Goal: Task Accomplishment & Management: Use online tool/utility

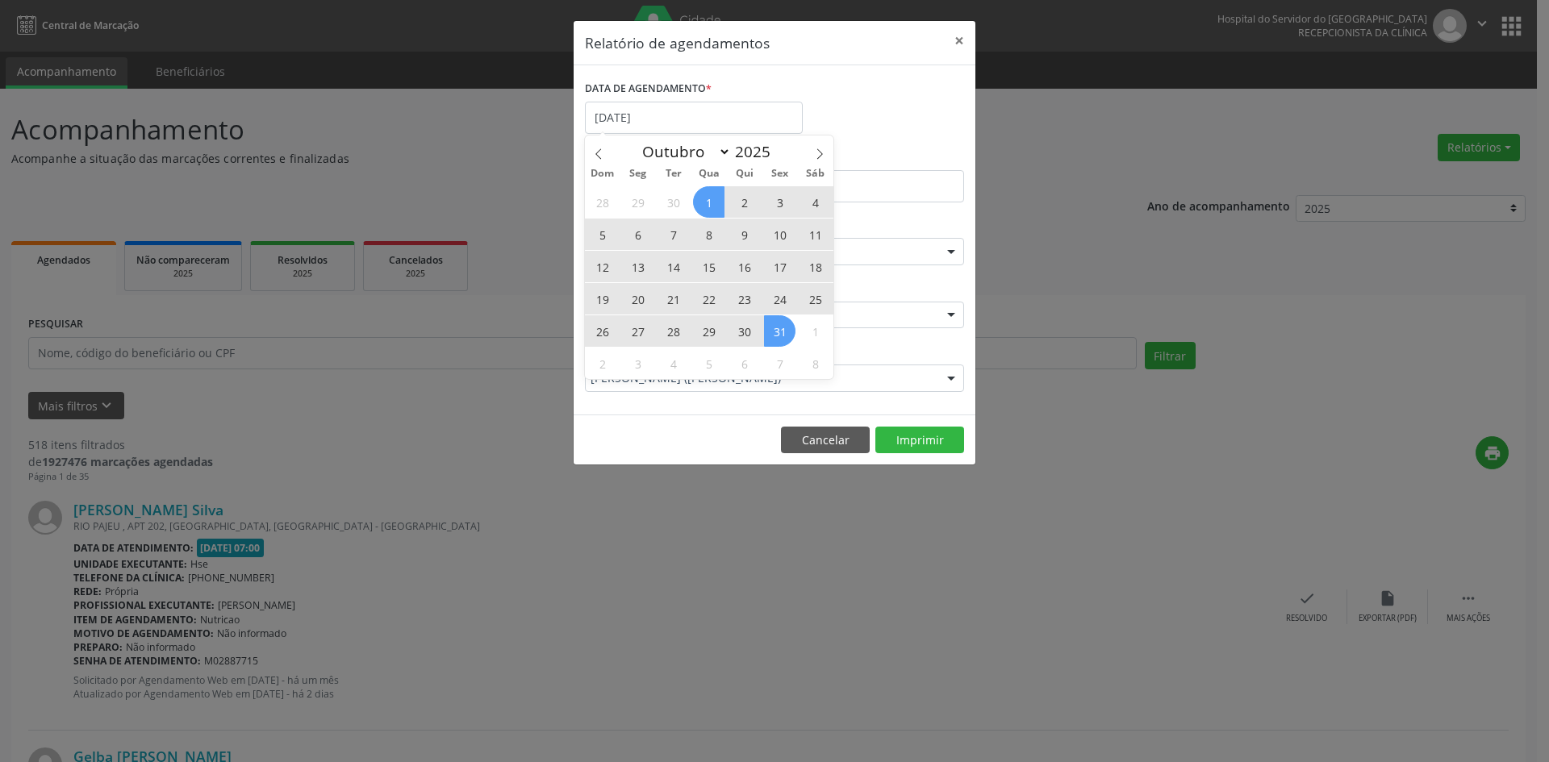
select select "9"
click at [783, 327] on div "28 29 30 1 2 3 4 5 6 7 8 9 10 11 12 13 14 15 16 17 18 19 20 21 22 23 24 25 26 2…" at bounding box center [709, 283] width 248 height 194
click at [783, 327] on span "31" at bounding box center [779, 330] width 31 height 31
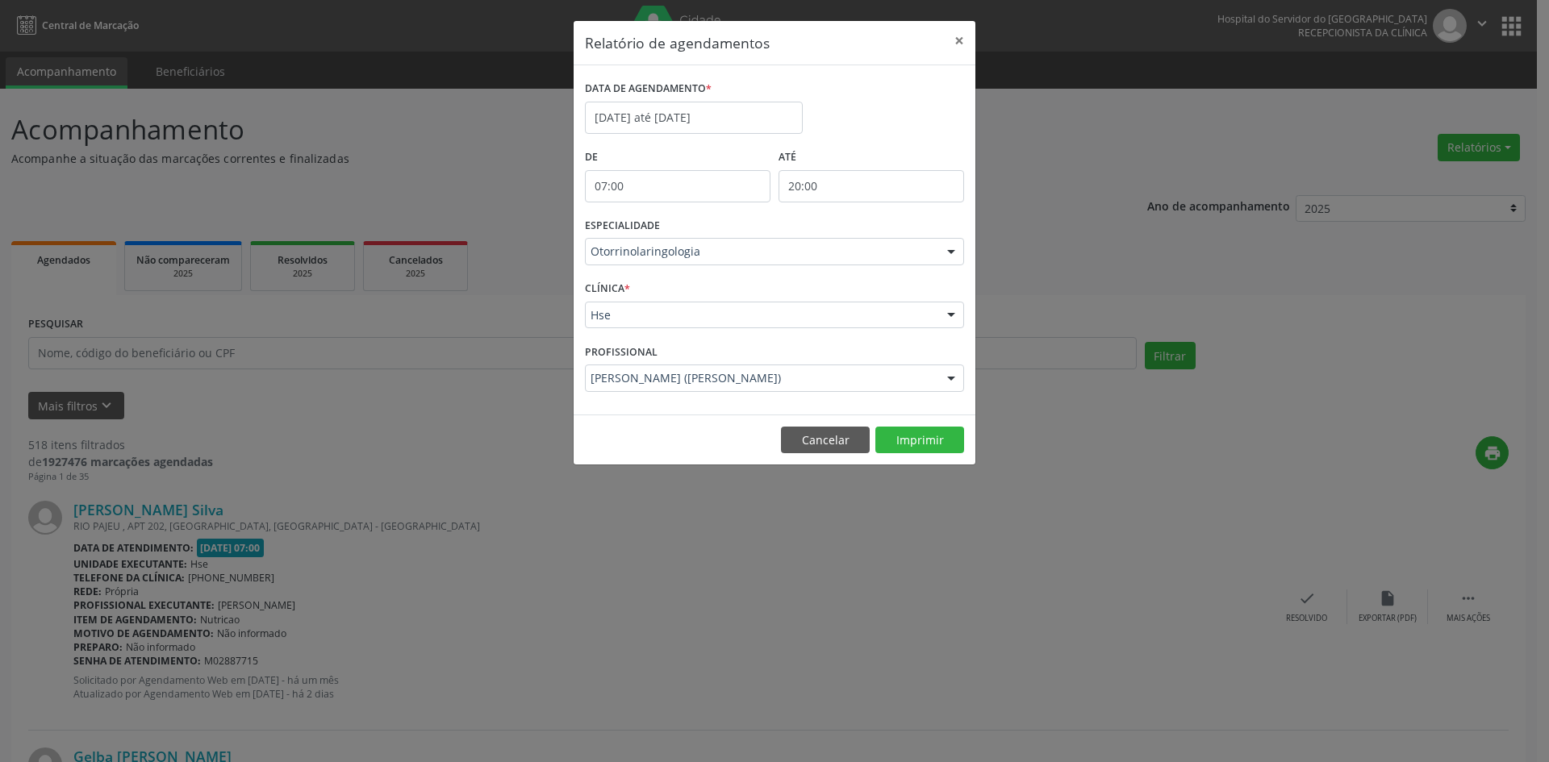
click at [657, 267] on div "ESPECIALIDADE Otorrinolaringologia Todas as especialidades Alergologia Angiolog…" at bounding box center [774, 245] width 387 height 63
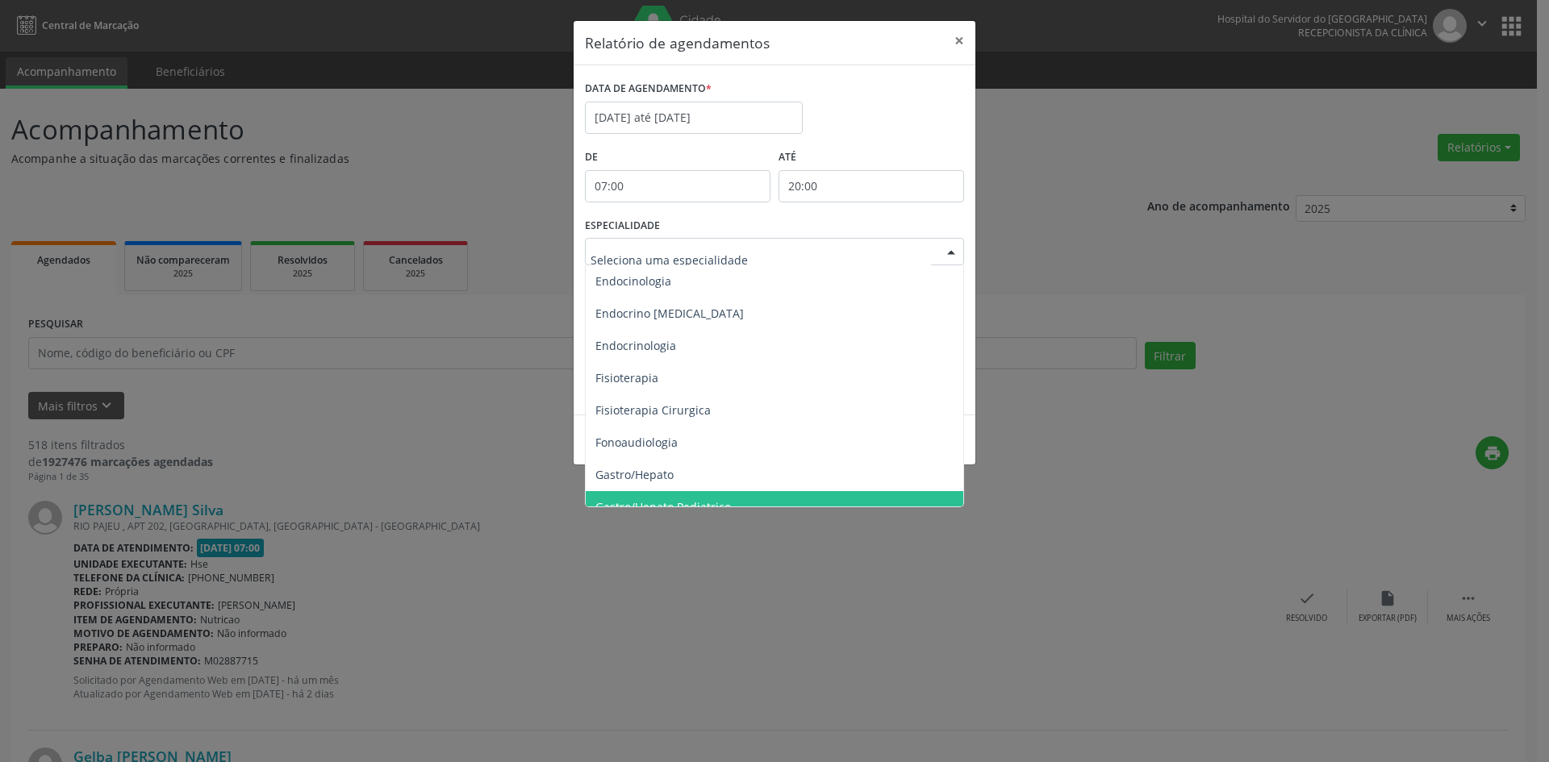
scroll to position [726, 0]
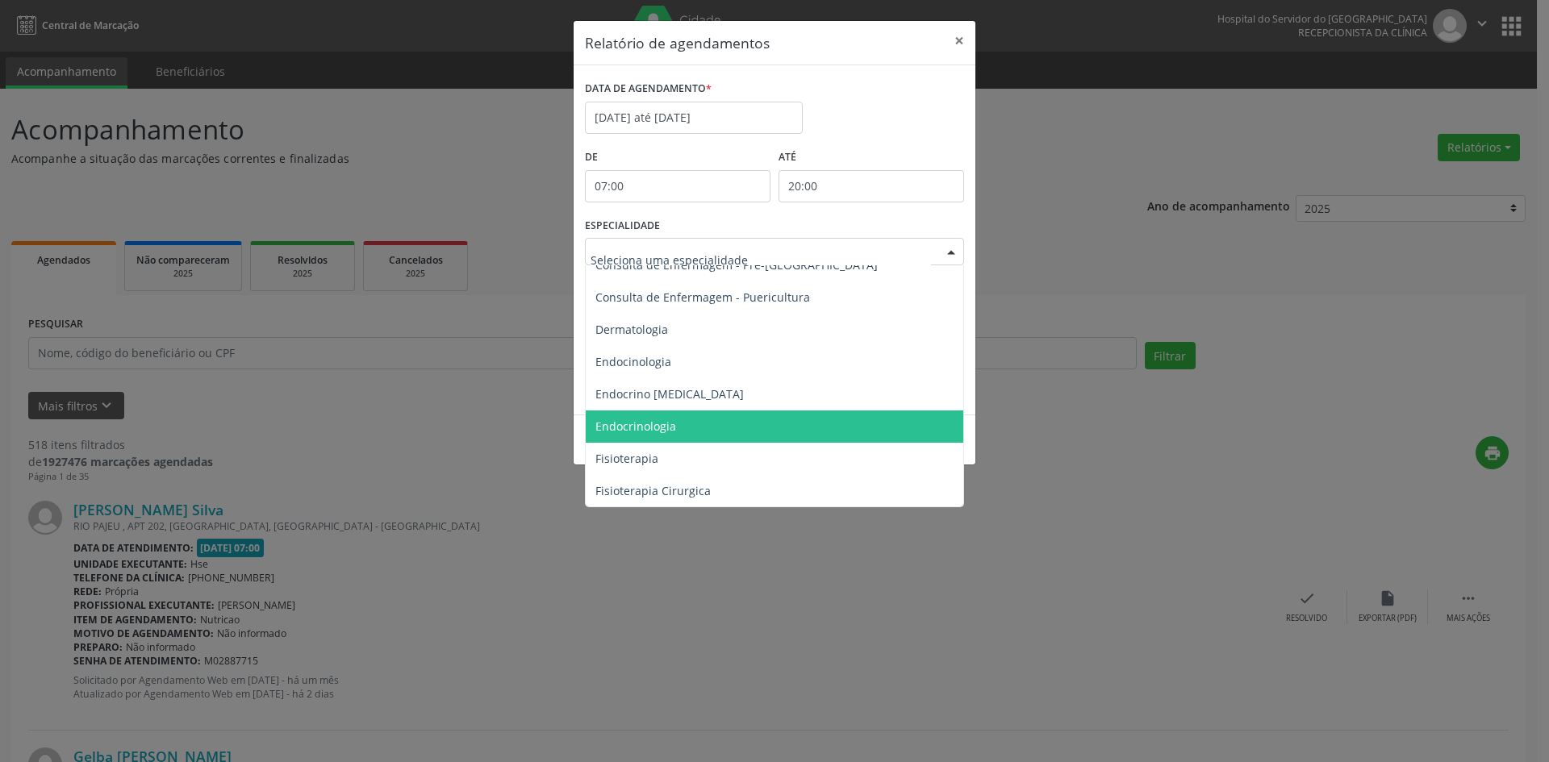
click at [661, 420] on span "Endocrinologia" at bounding box center [635, 426] width 81 height 15
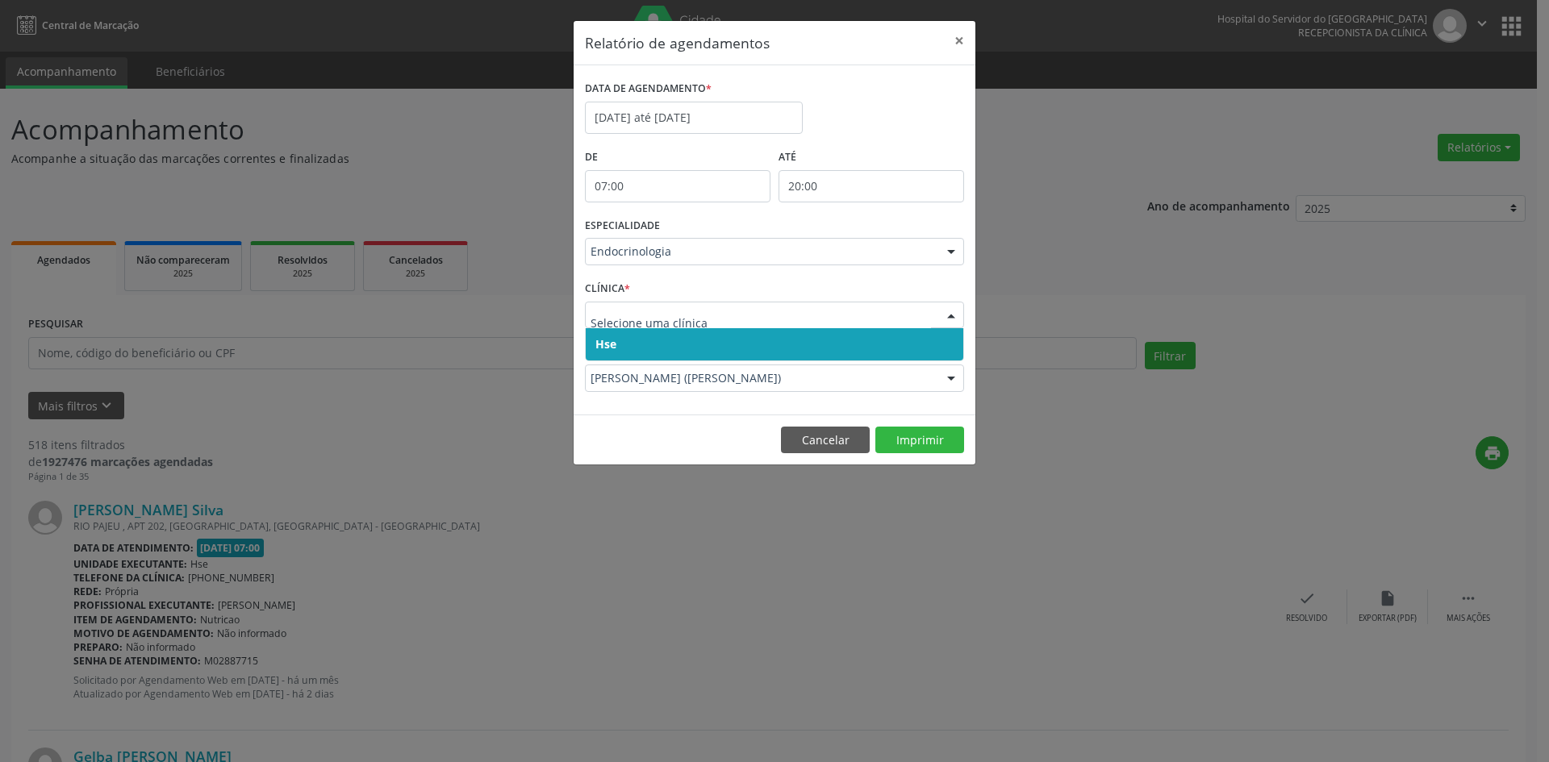
click at [607, 324] on div at bounding box center [774, 315] width 379 height 27
click at [607, 340] on span "Hse" at bounding box center [605, 343] width 21 height 15
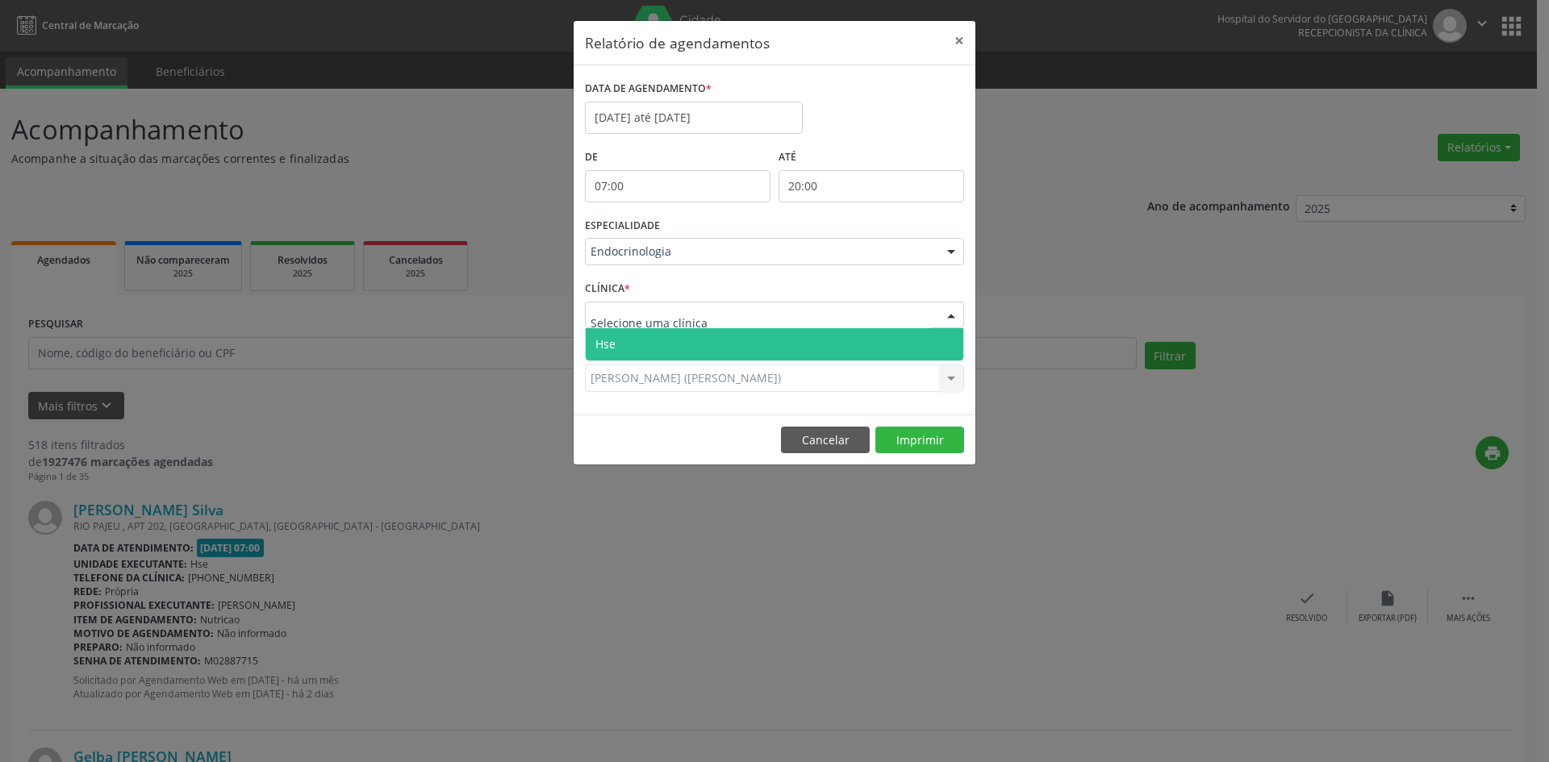
click at [614, 345] on span "Hse" at bounding box center [605, 343] width 20 height 15
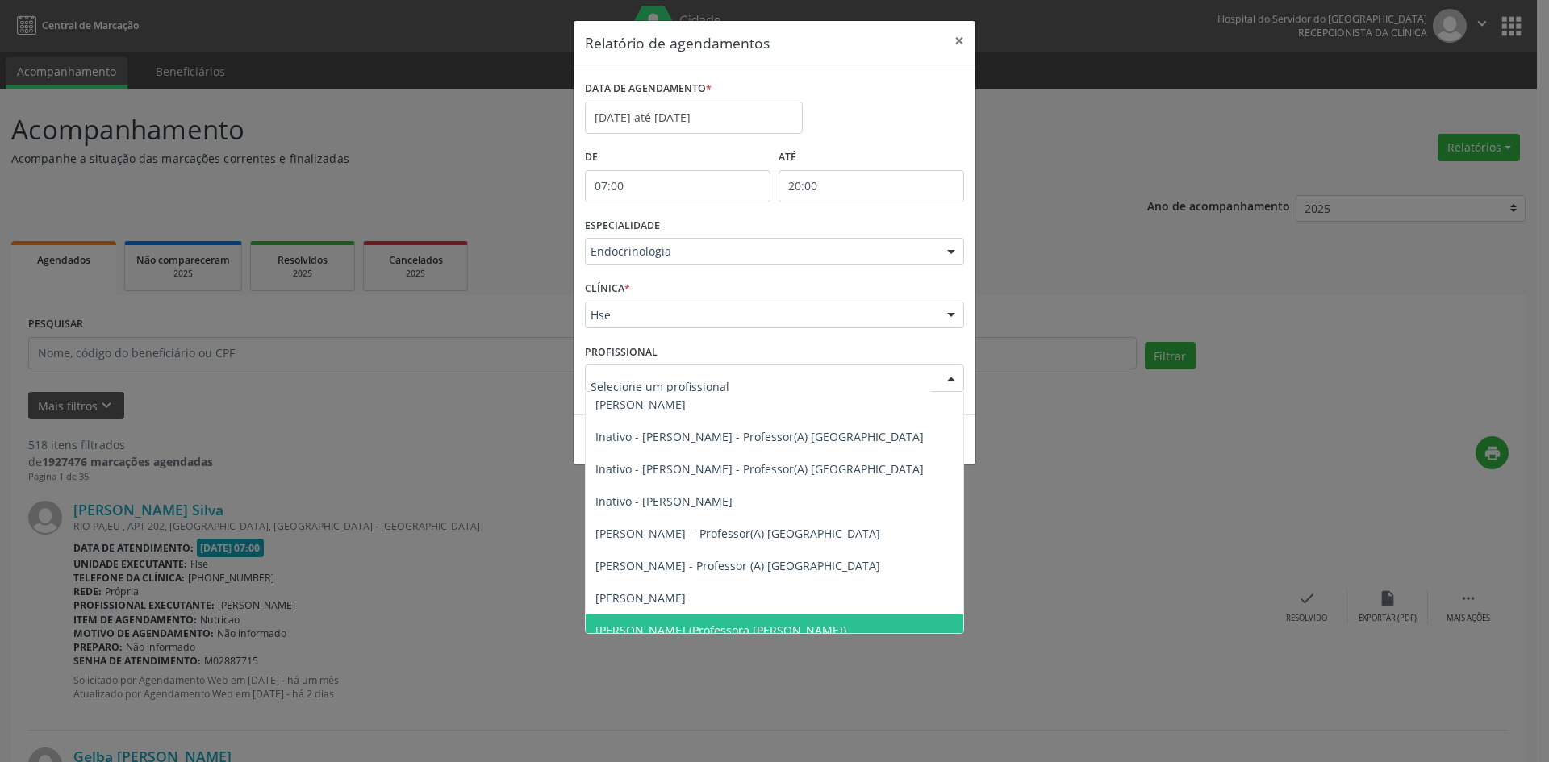
scroll to position [0, 0]
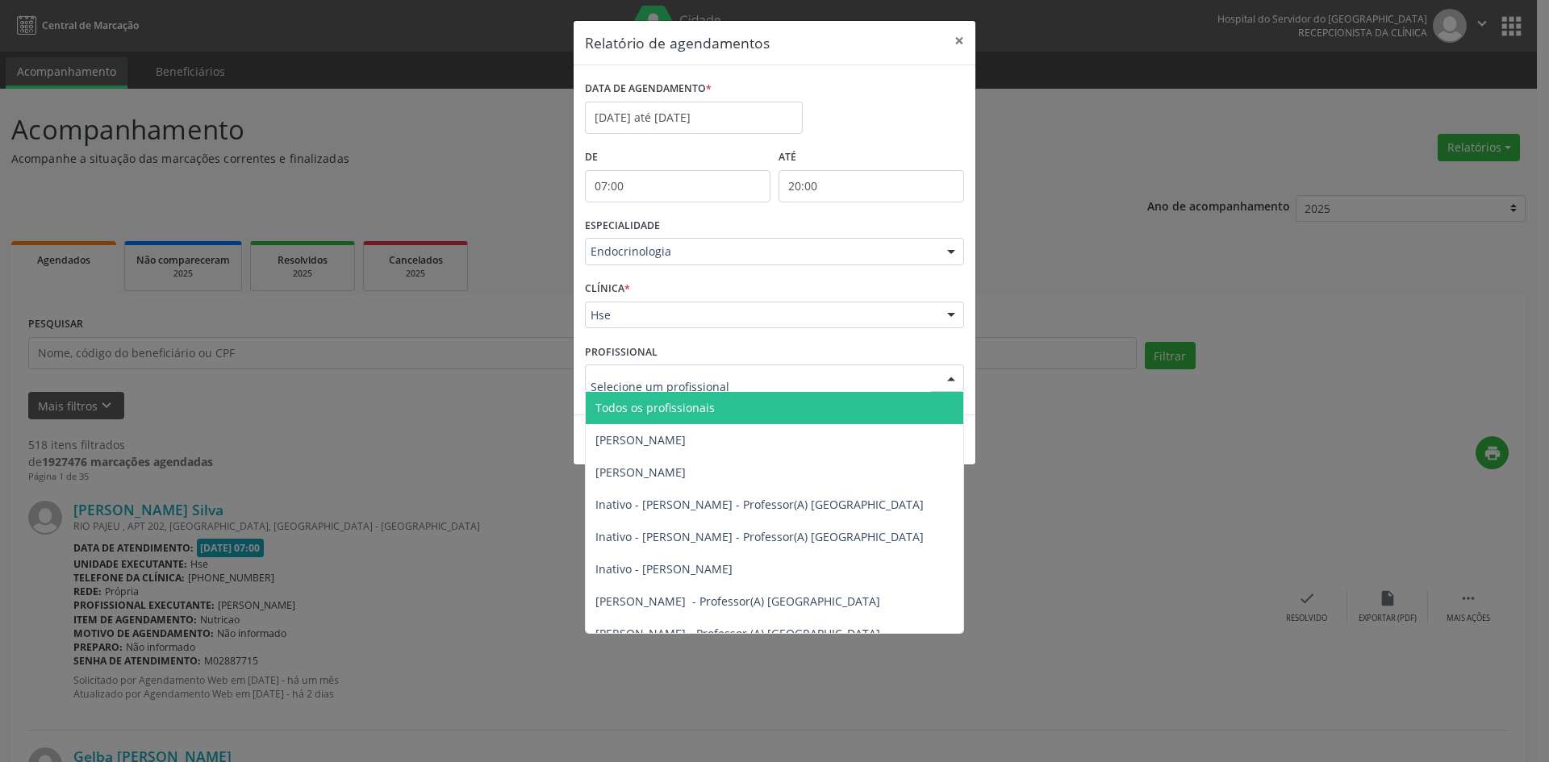
click at [677, 414] on span "Todos os profissionais" at bounding box center [654, 407] width 119 height 15
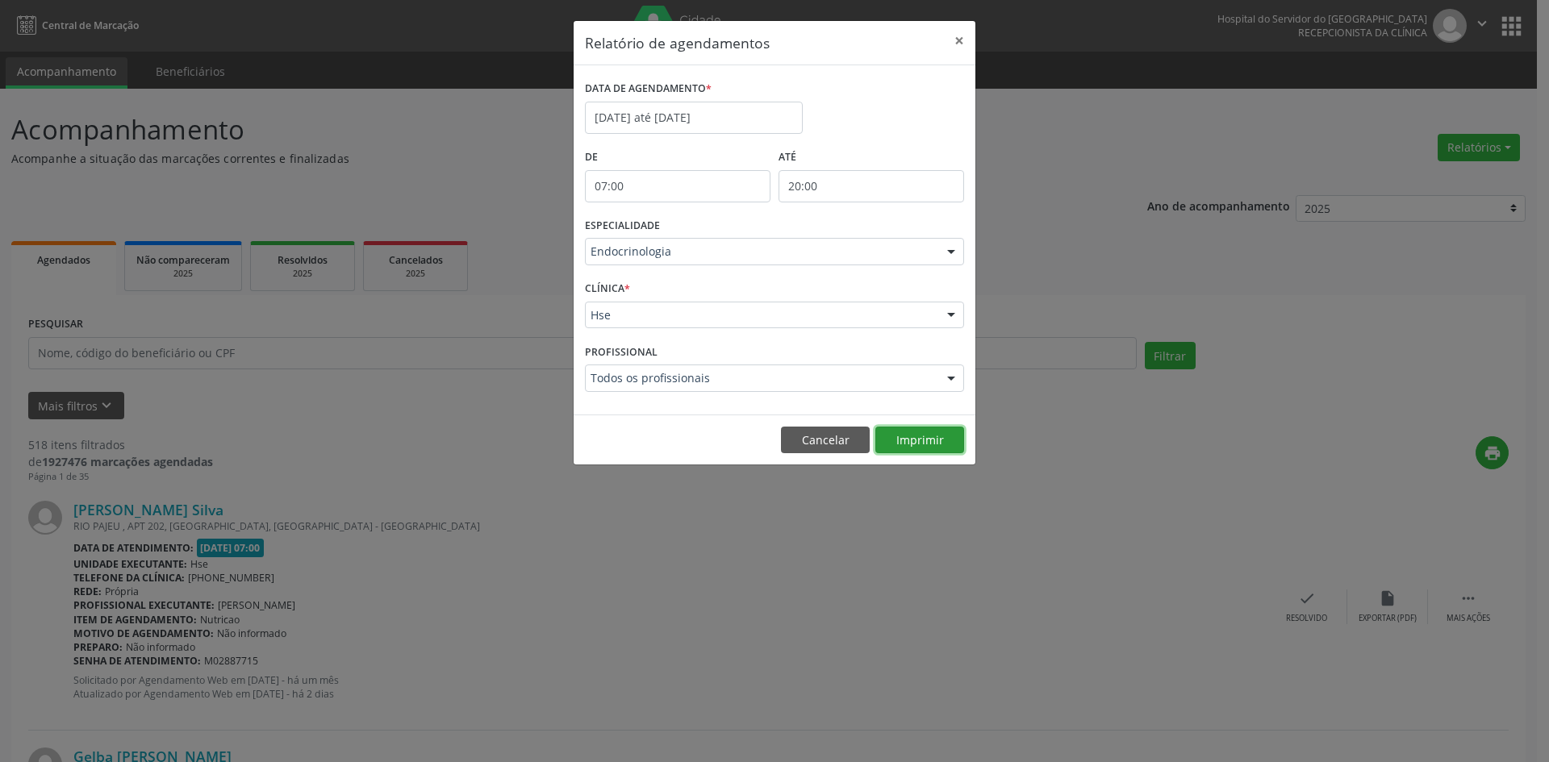
click at [924, 443] on button "Imprimir" at bounding box center [919, 440] width 89 height 27
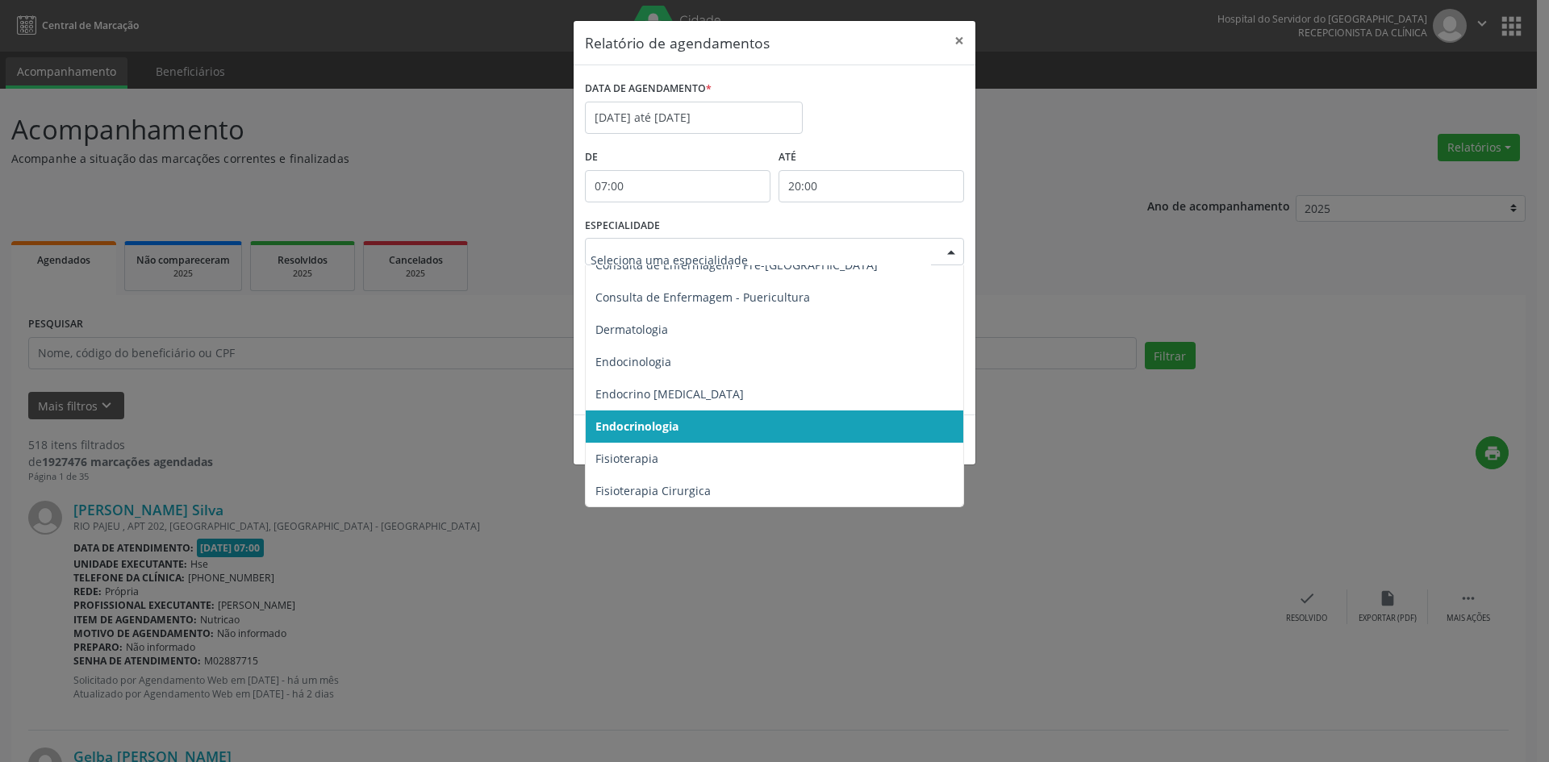
drag, startPoint x: 946, startPoint y: 249, endPoint x: 949, endPoint y: 262, distance: 13.1
click at [949, 249] on div at bounding box center [951, 252] width 24 height 27
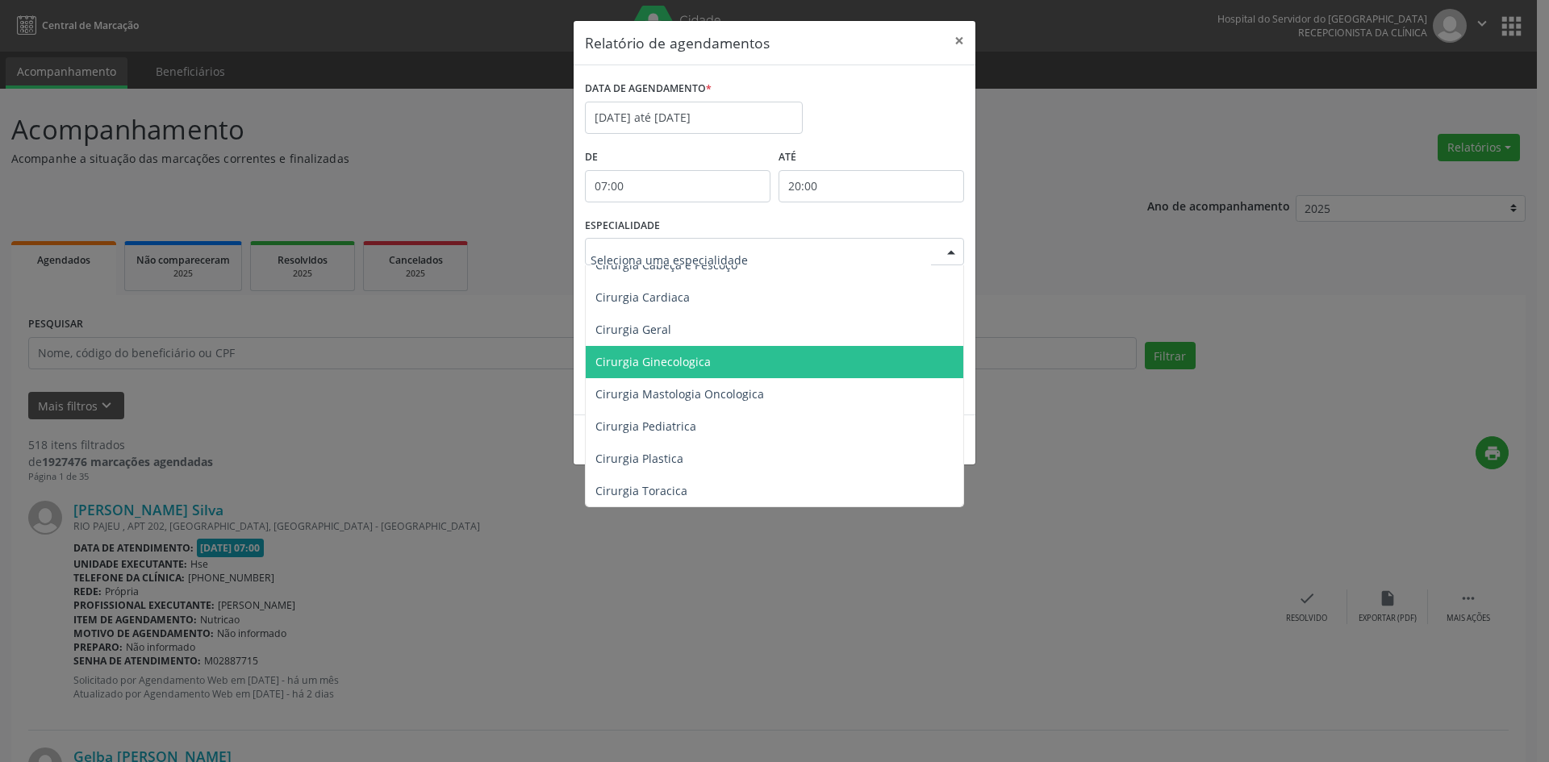
scroll to position [161, 0]
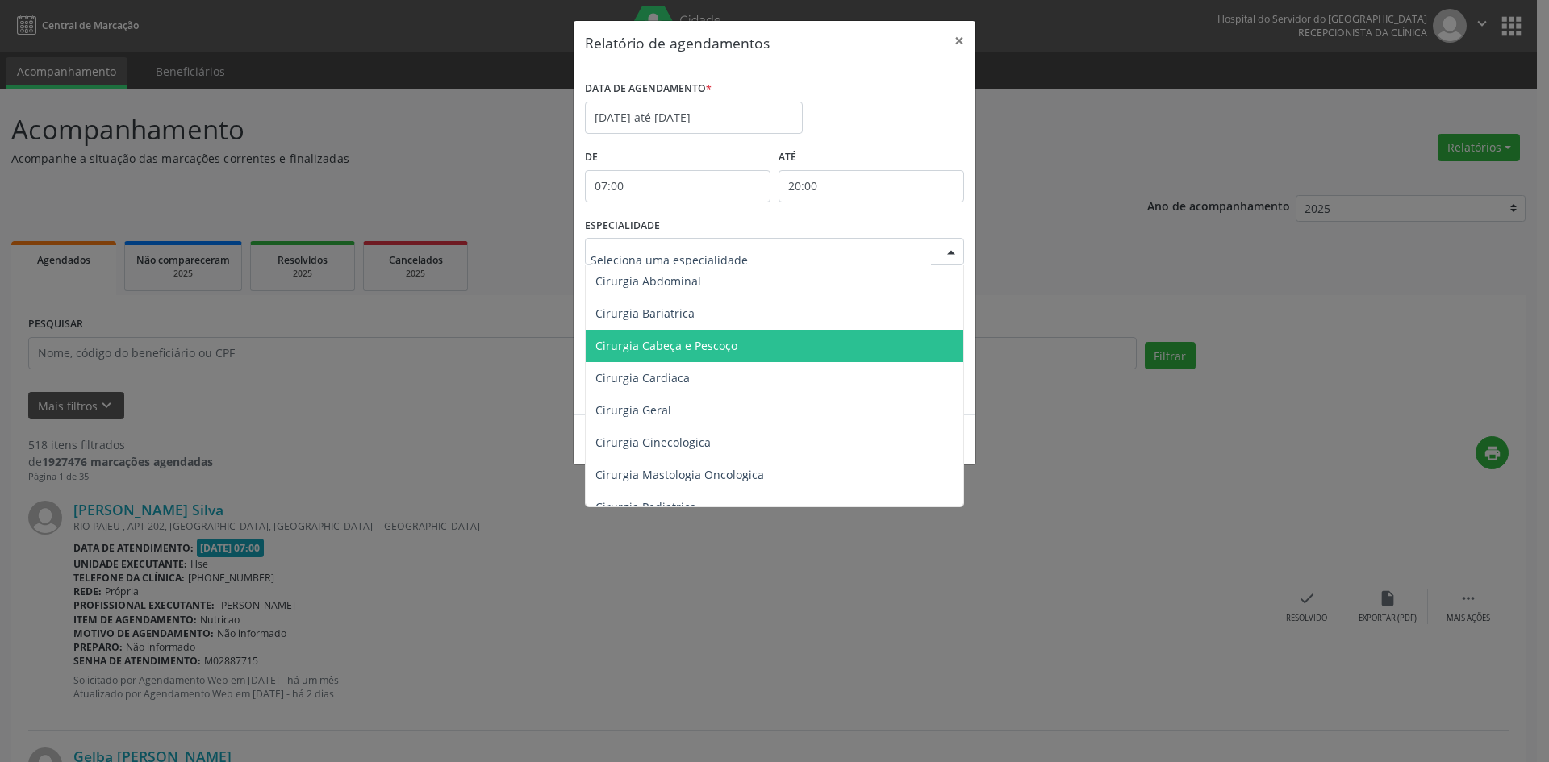
click at [694, 342] on span "Cirurgia Cabeça e Pescoço" at bounding box center [666, 345] width 142 height 15
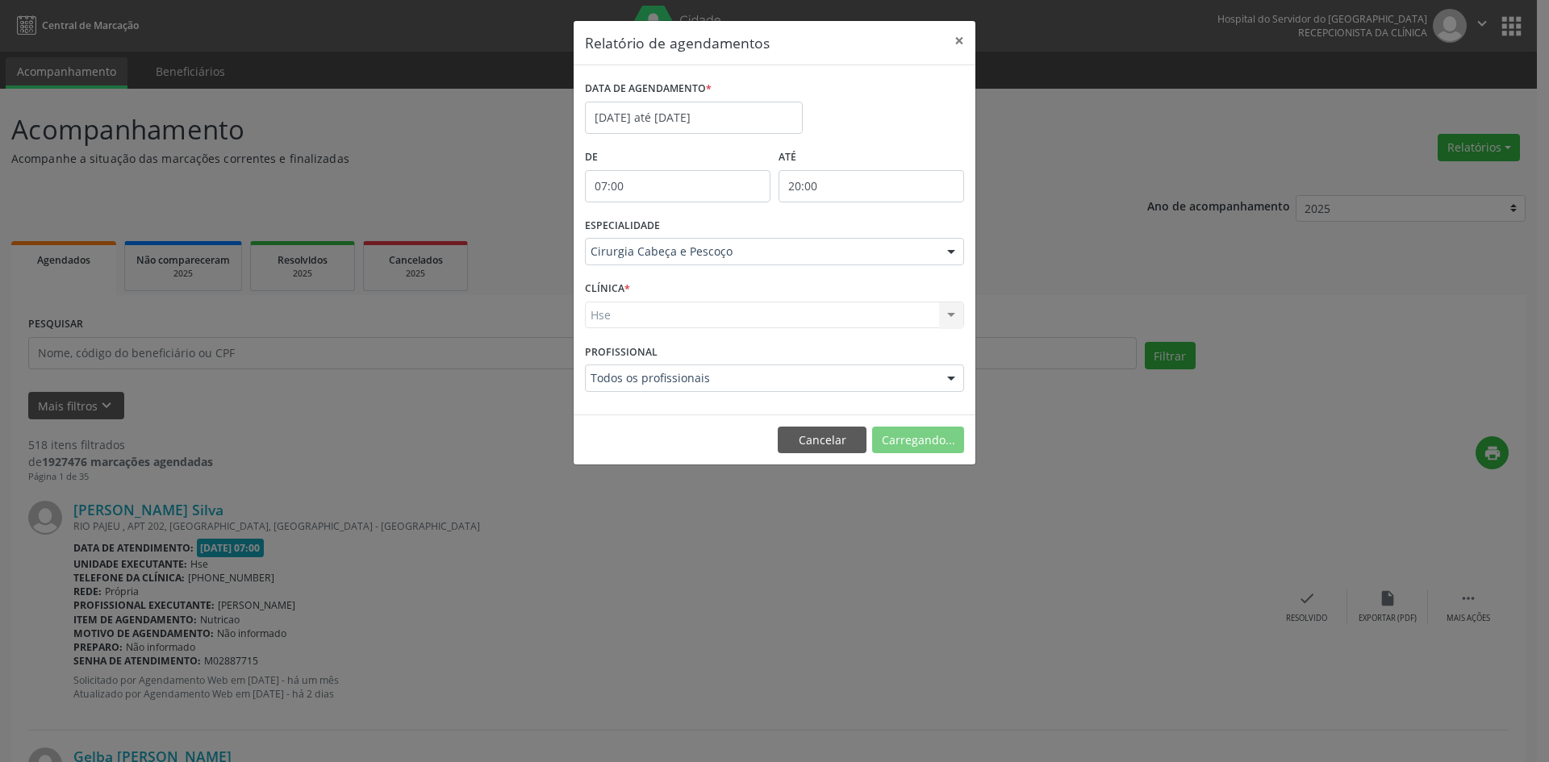
click at [604, 319] on div "Hse Hse Nenhum resultado encontrado para: " " Não há nenhuma opção para ser exi…" at bounding box center [774, 315] width 379 height 27
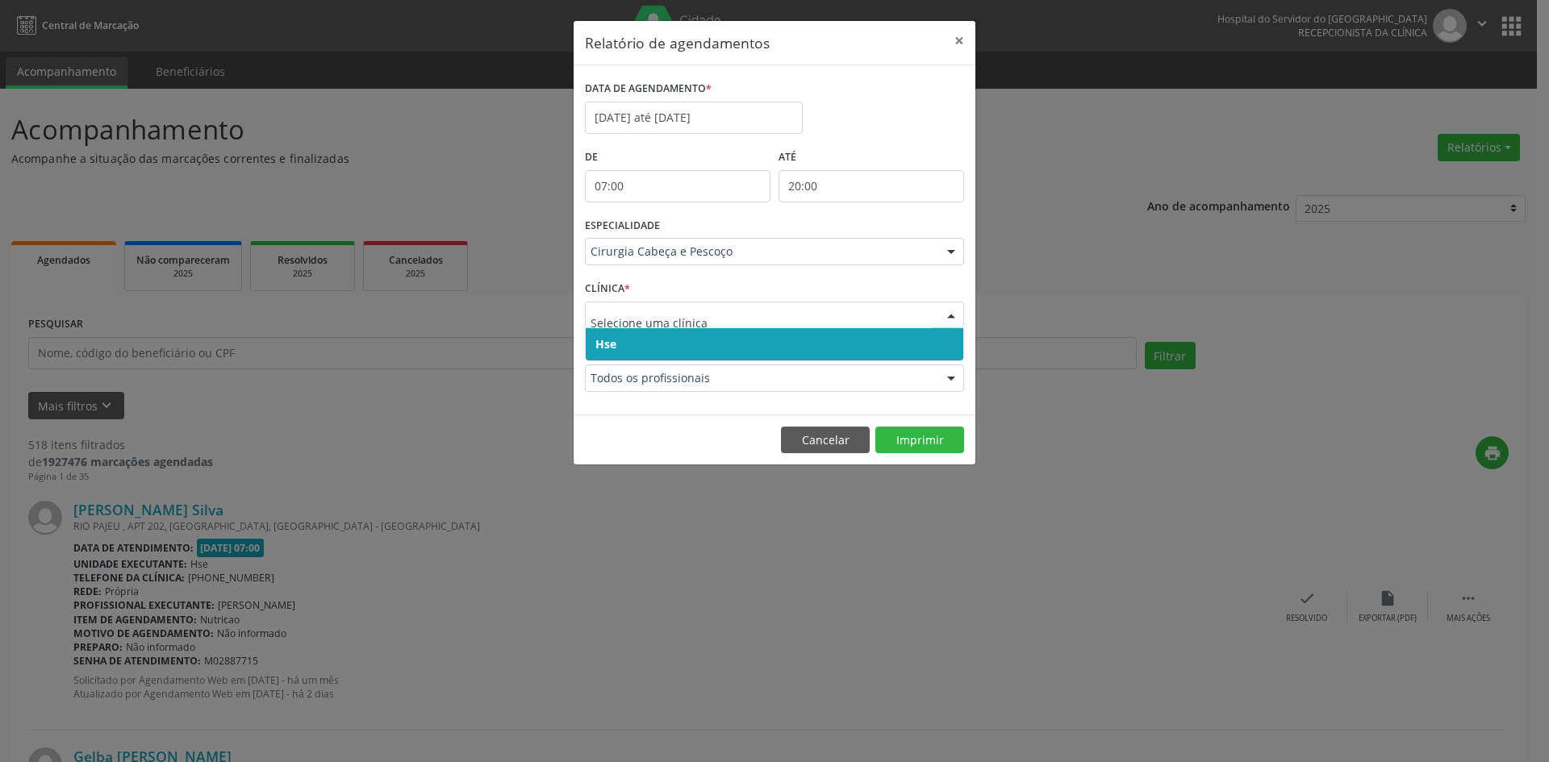
click at [607, 346] on span "Hse" at bounding box center [605, 343] width 21 height 15
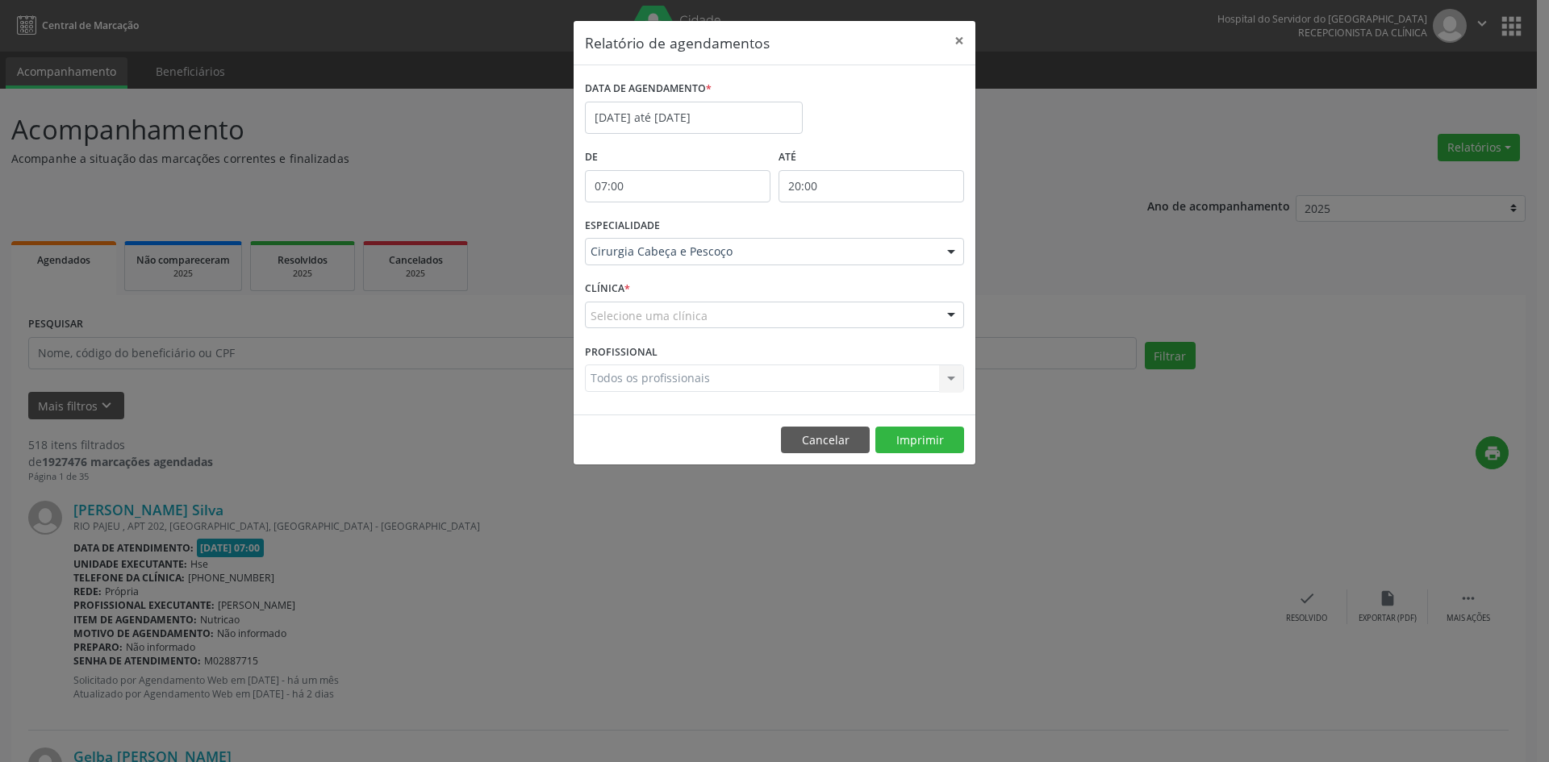
drag, startPoint x: 608, startPoint y: 315, endPoint x: 609, endPoint y: 334, distance: 18.6
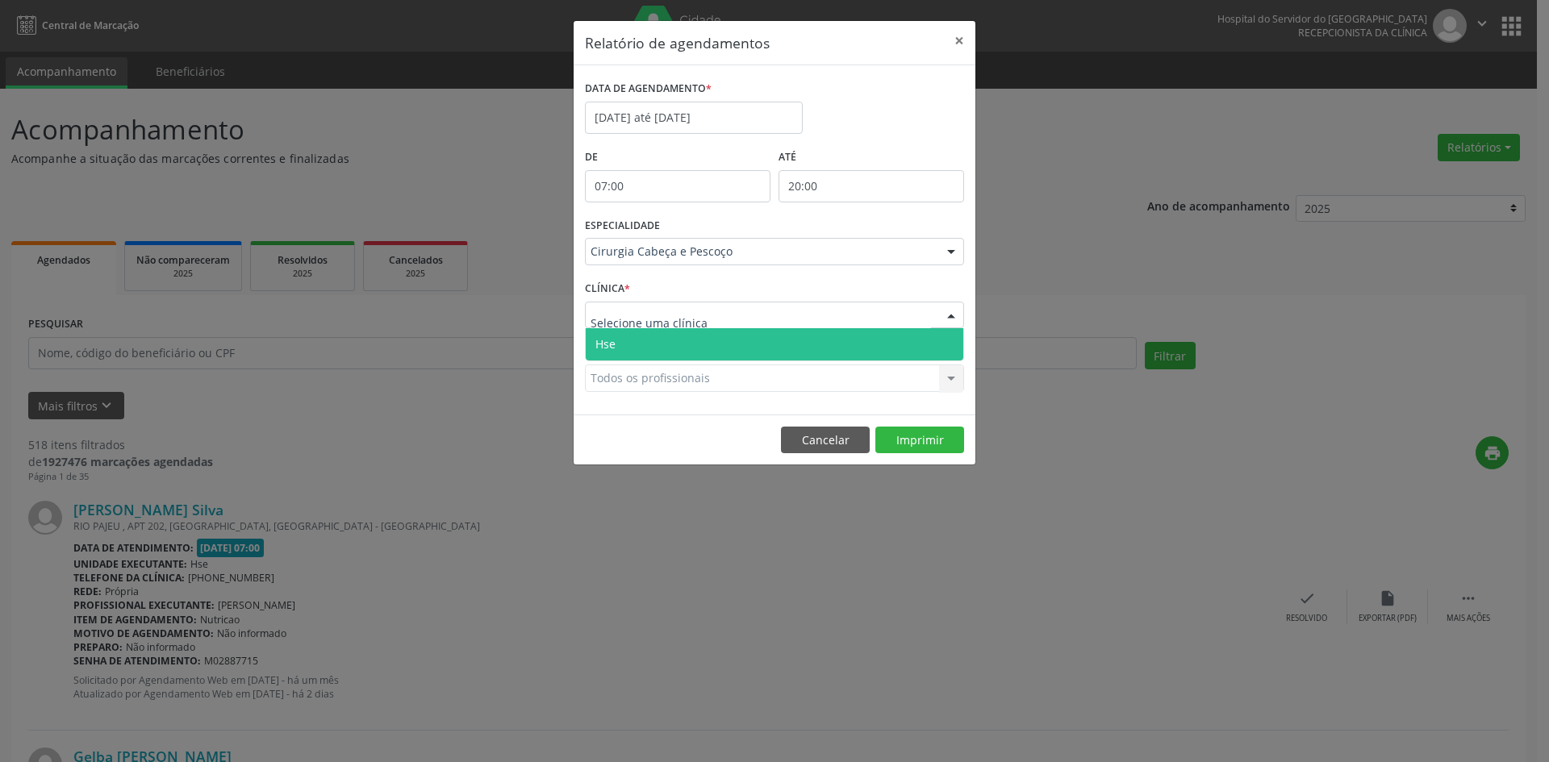
click at [610, 338] on span "Hse" at bounding box center [605, 343] width 20 height 15
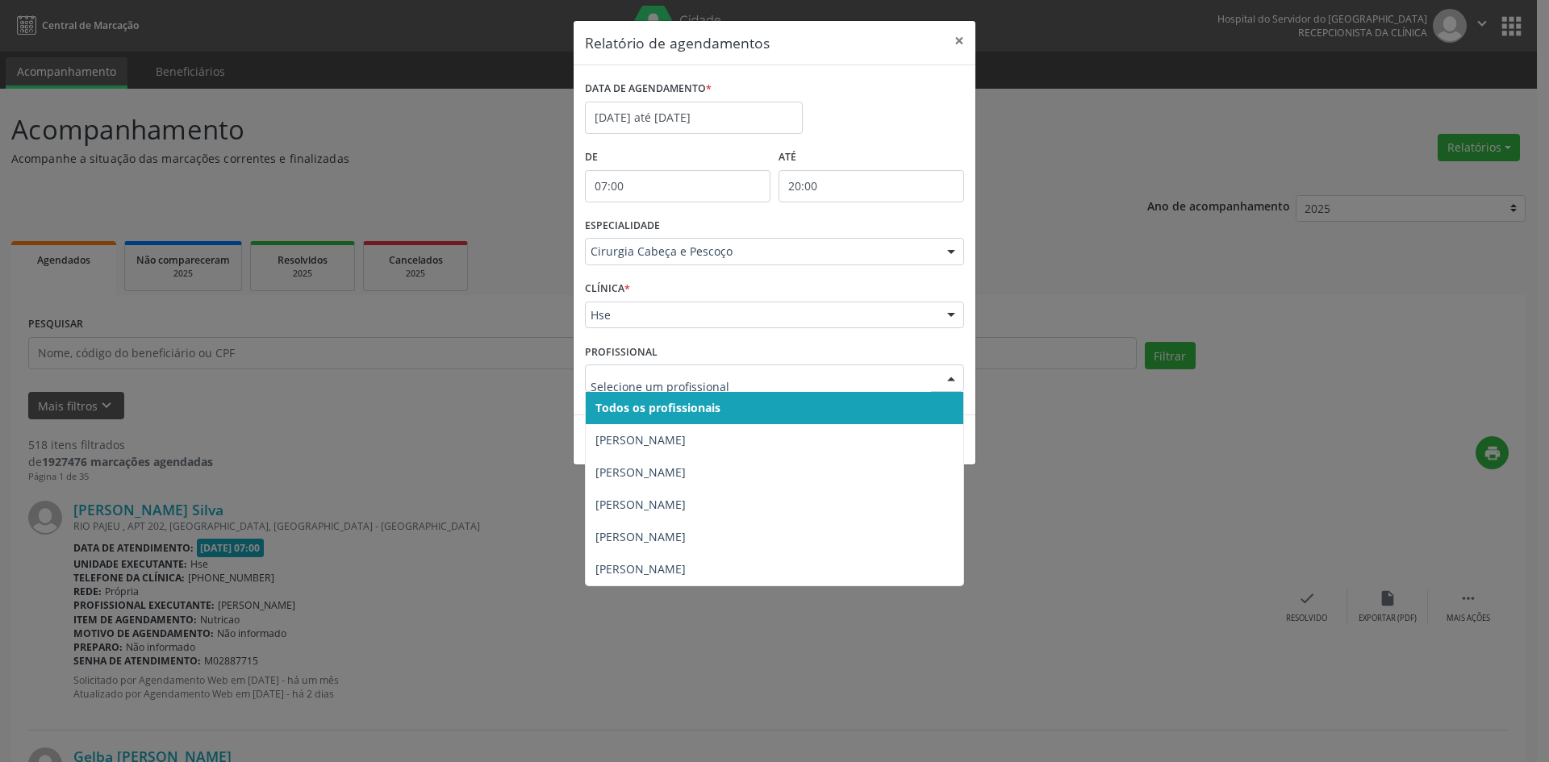
click at [622, 405] on span "Todos os profissionais" at bounding box center [657, 407] width 125 height 15
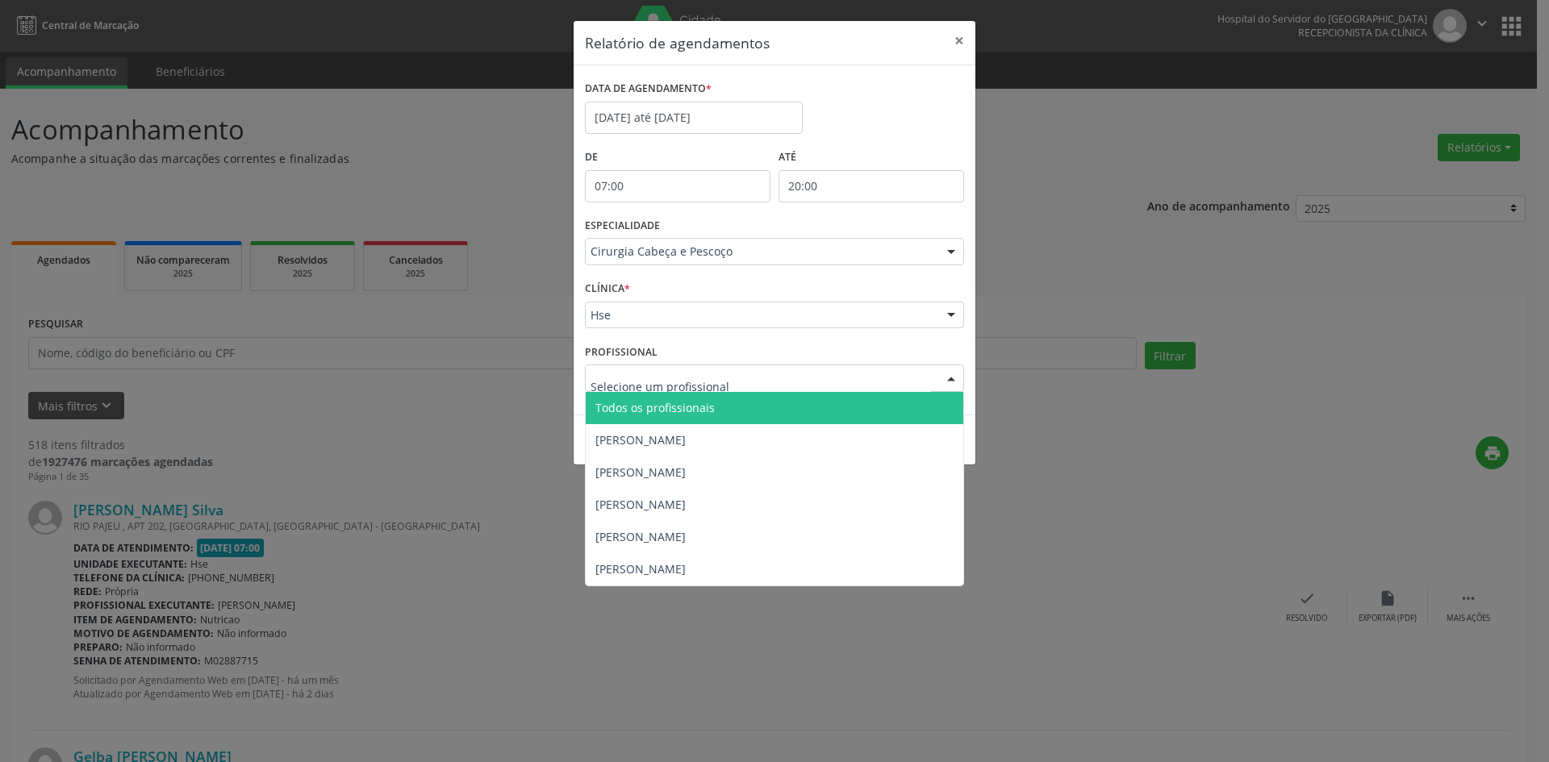
drag, startPoint x: 622, startPoint y: 380, endPoint x: 624, endPoint y: 393, distance: 13.1
click at [624, 398] on span "Todos os profissionais" at bounding box center [774, 408] width 377 height 32
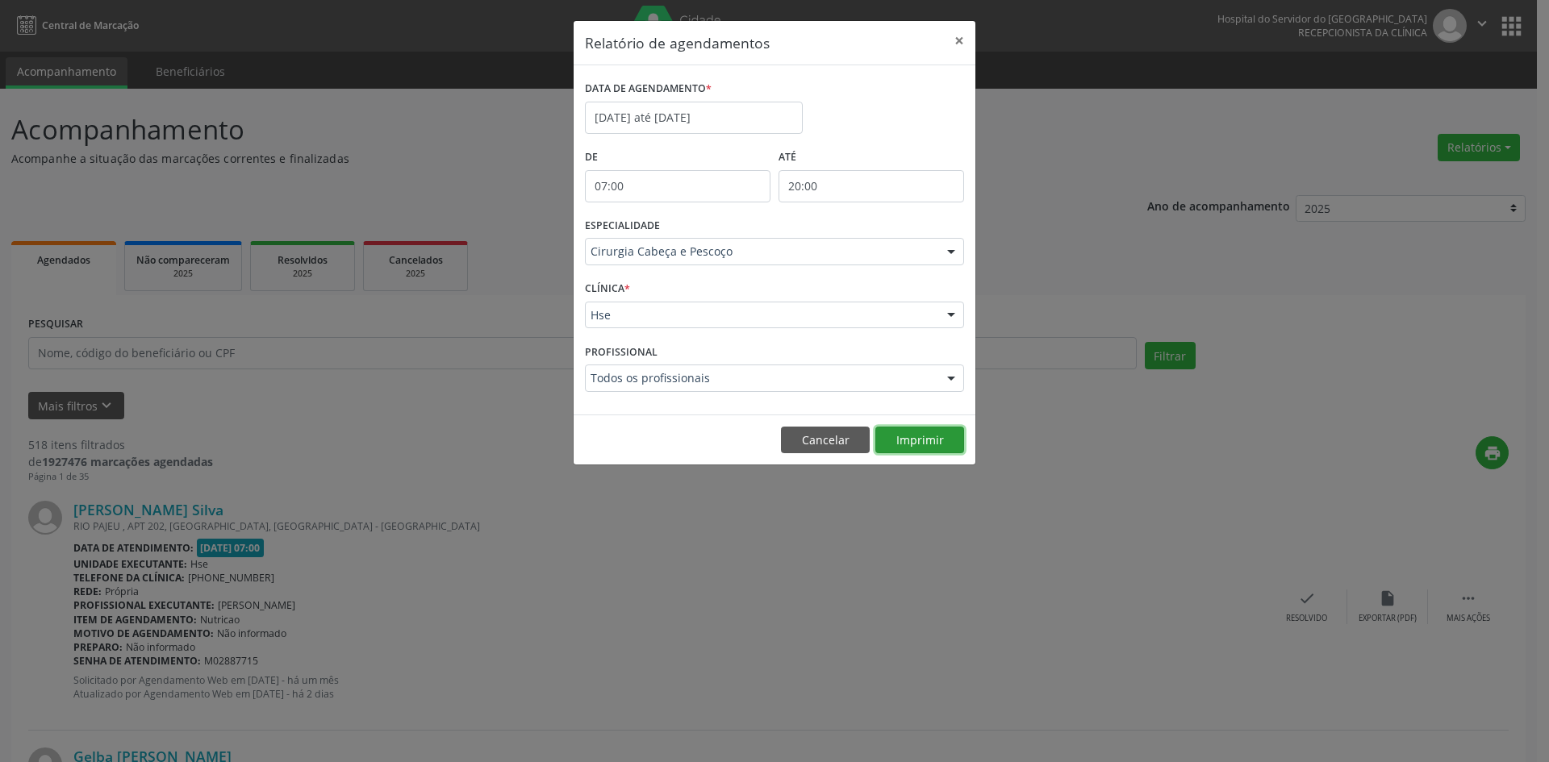
click at [945, 443] on button "Imprimir" at bounding box center [919, 440] width 89 height 27
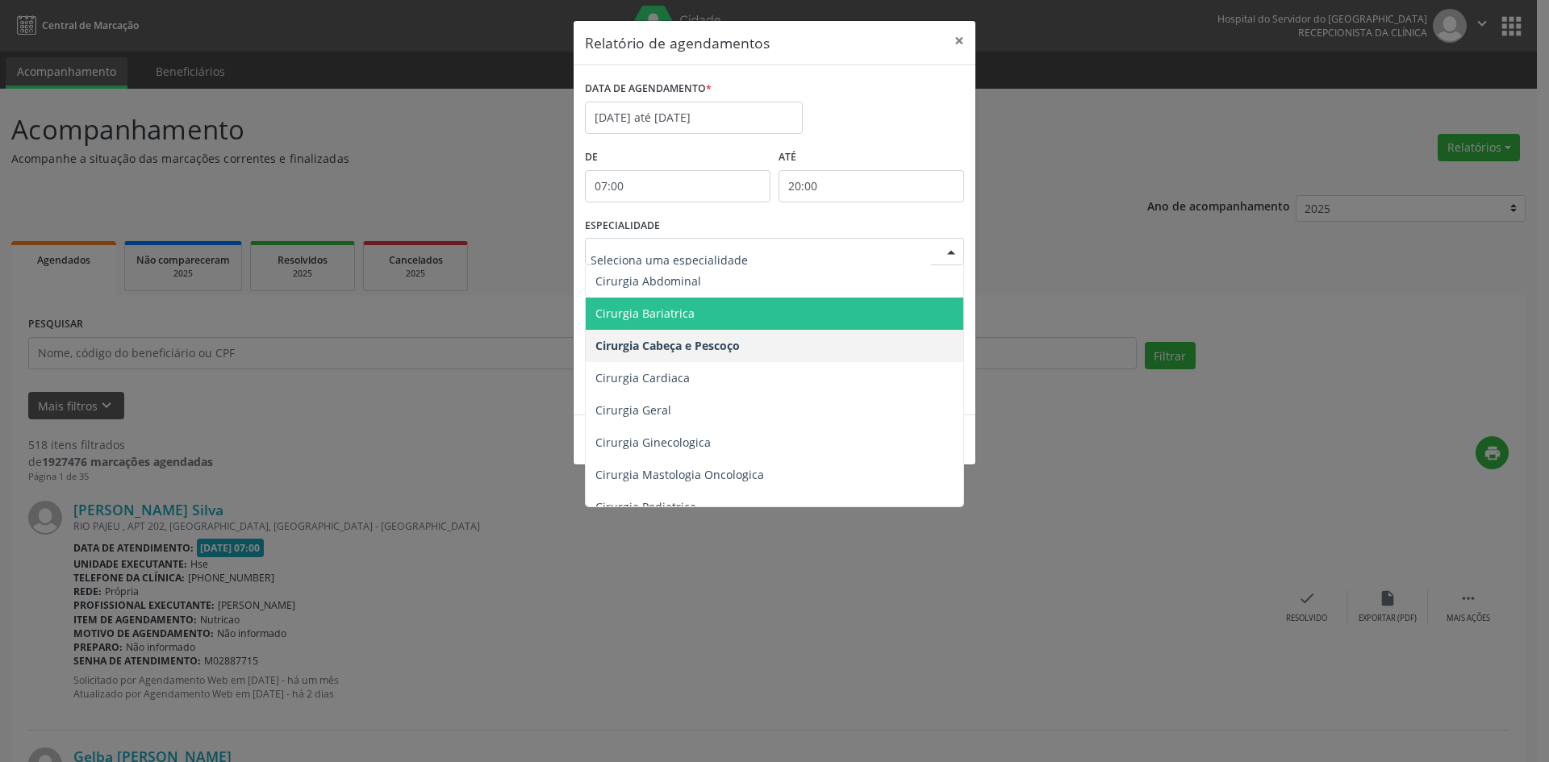
click at [957, 250] on div at bounding box center [951, 252] width 24 height 27
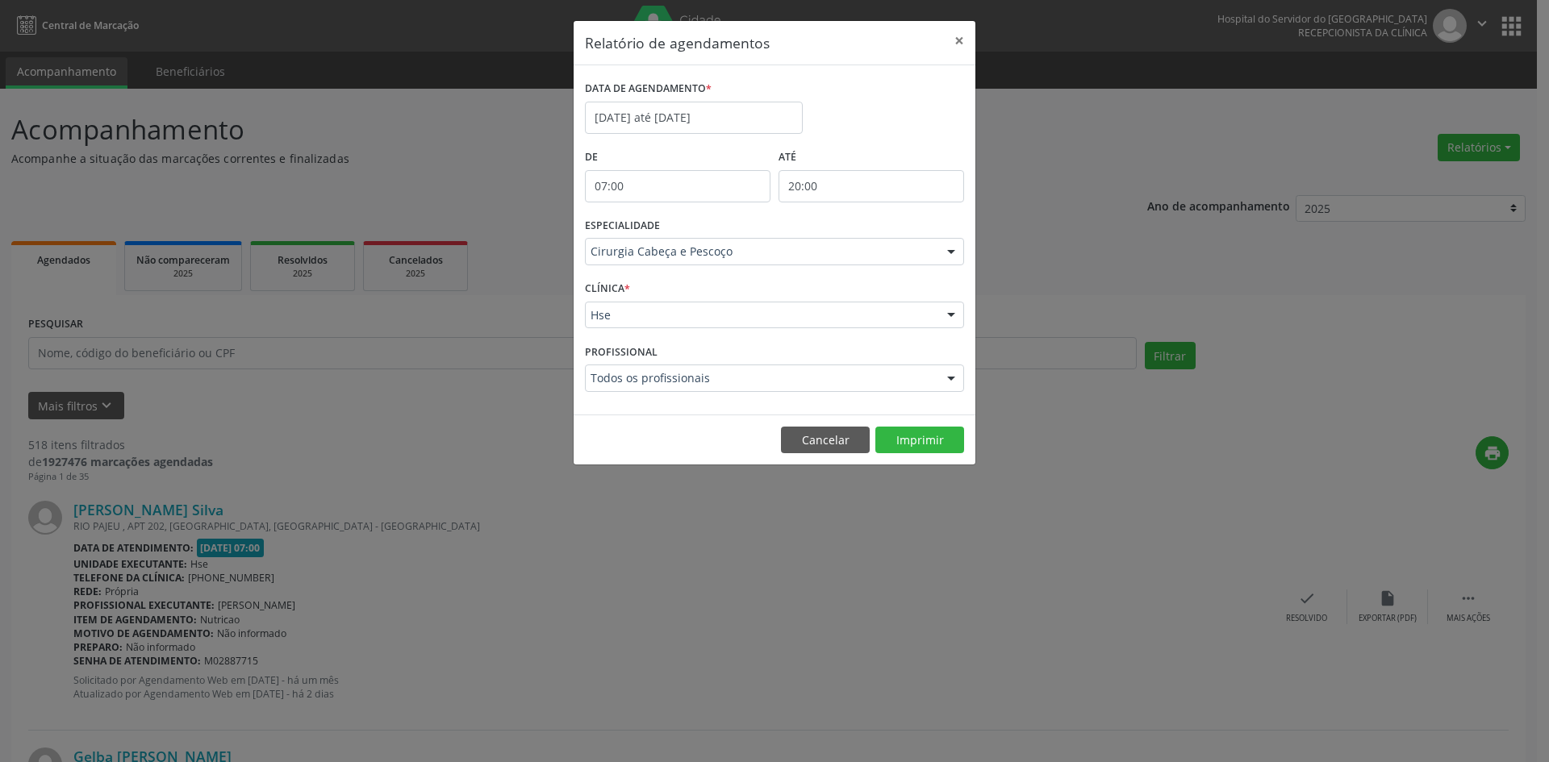
click at [955, 252] on div at bounding box center [951, 252] width 24 height 27
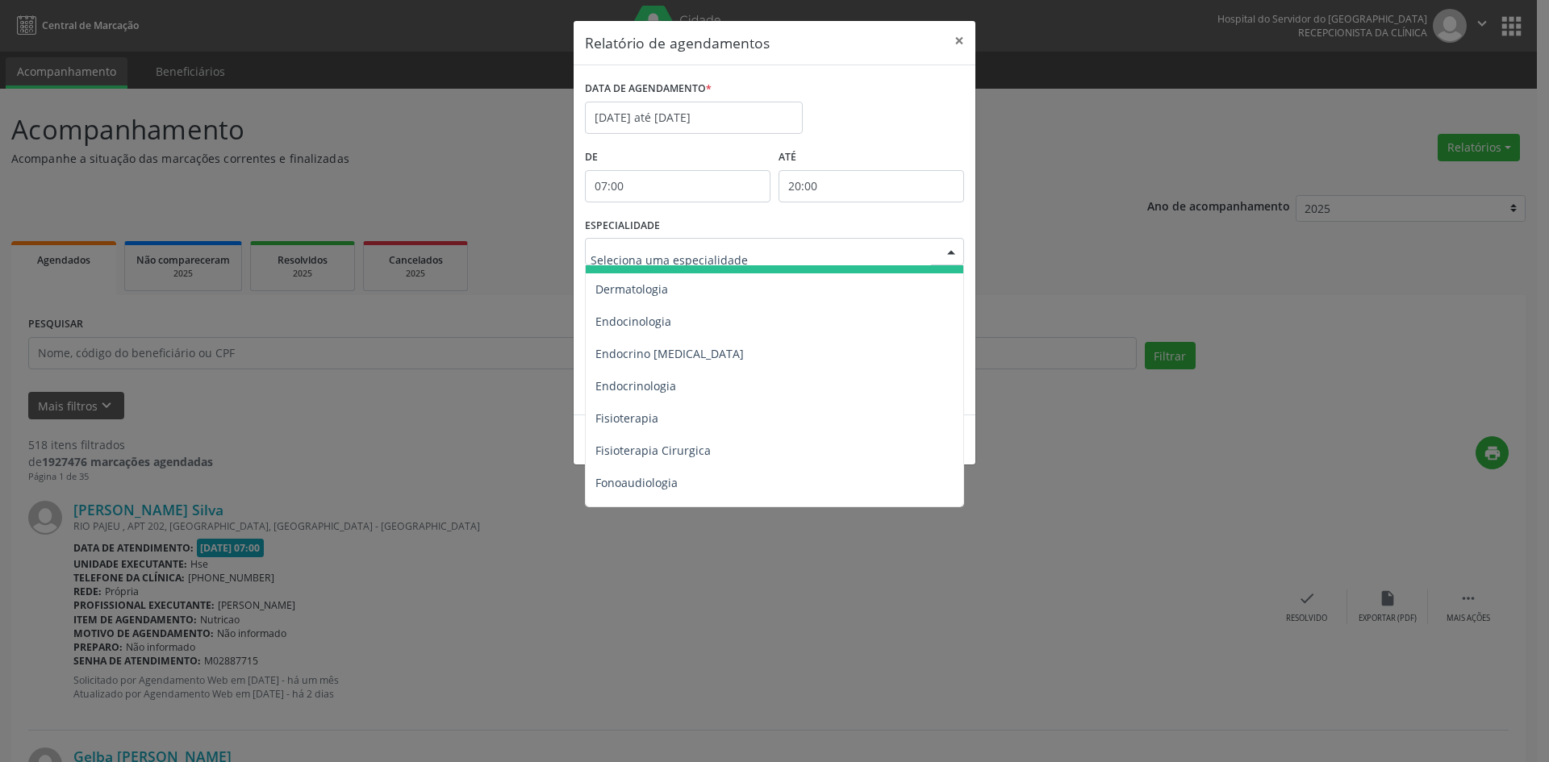
scroll to position [807, 0]
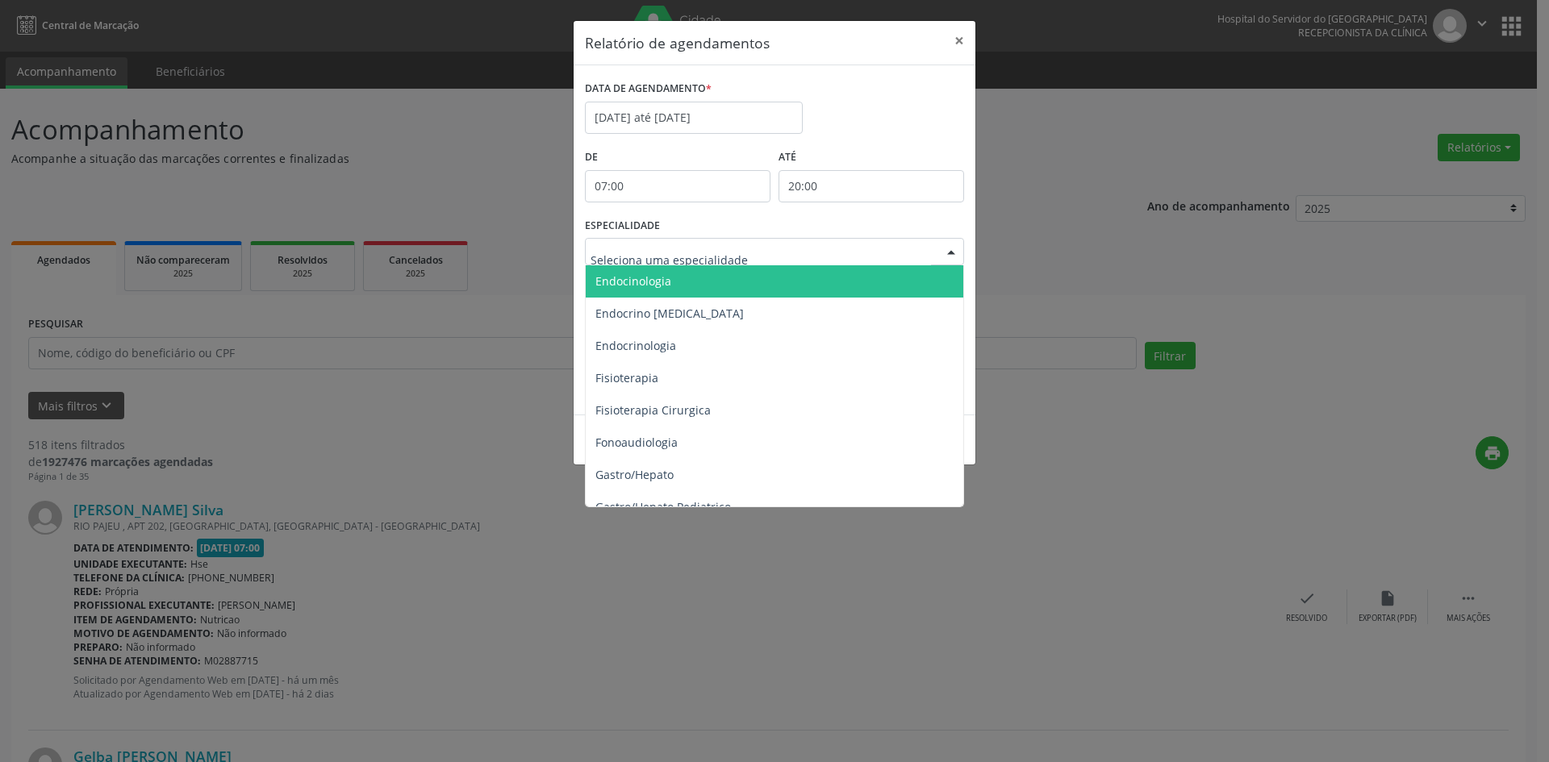
click at [957, 252] on div at bounding box center [951, 252] width 24 height 27
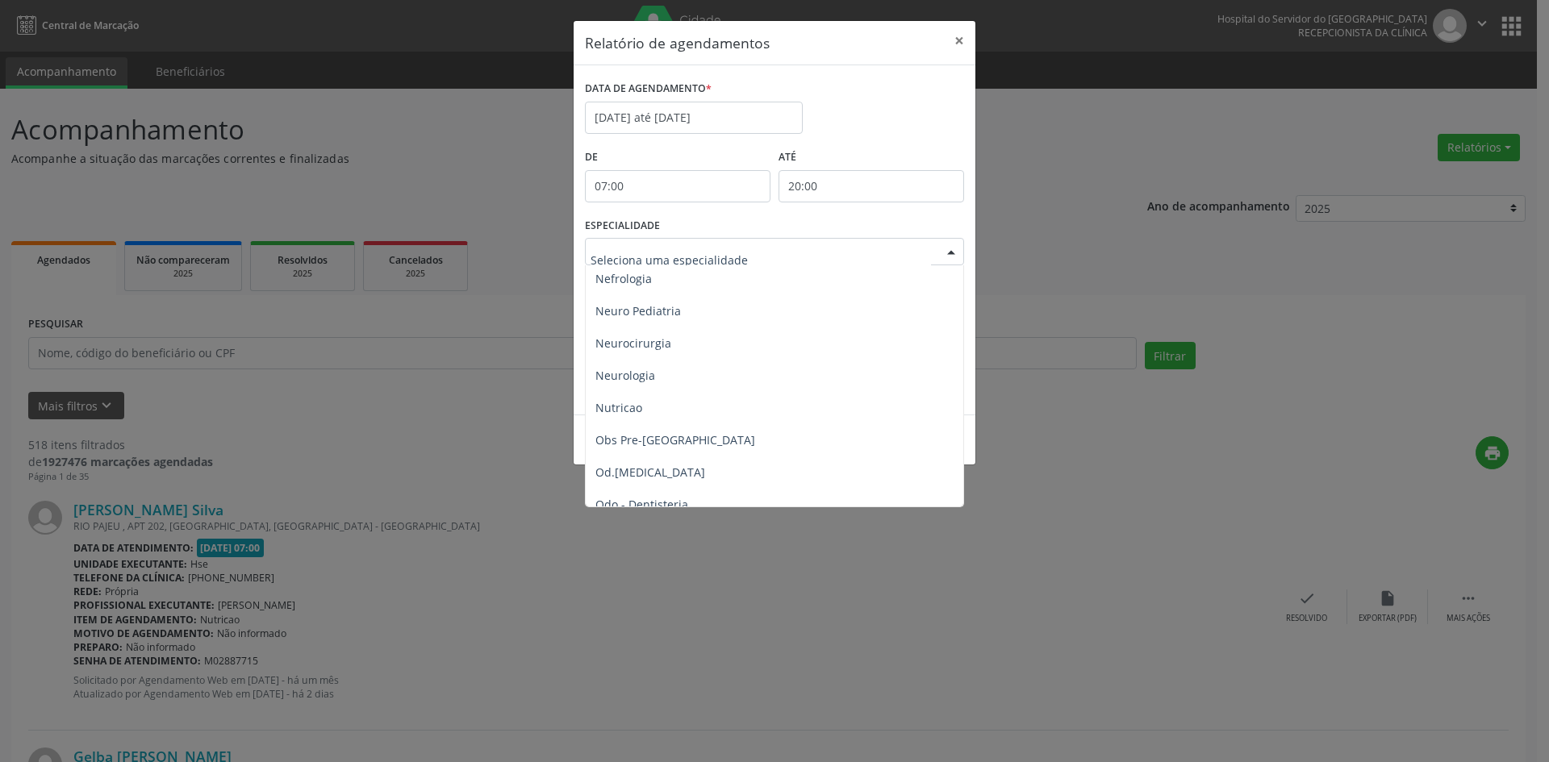
scroll to position [1452, 0]
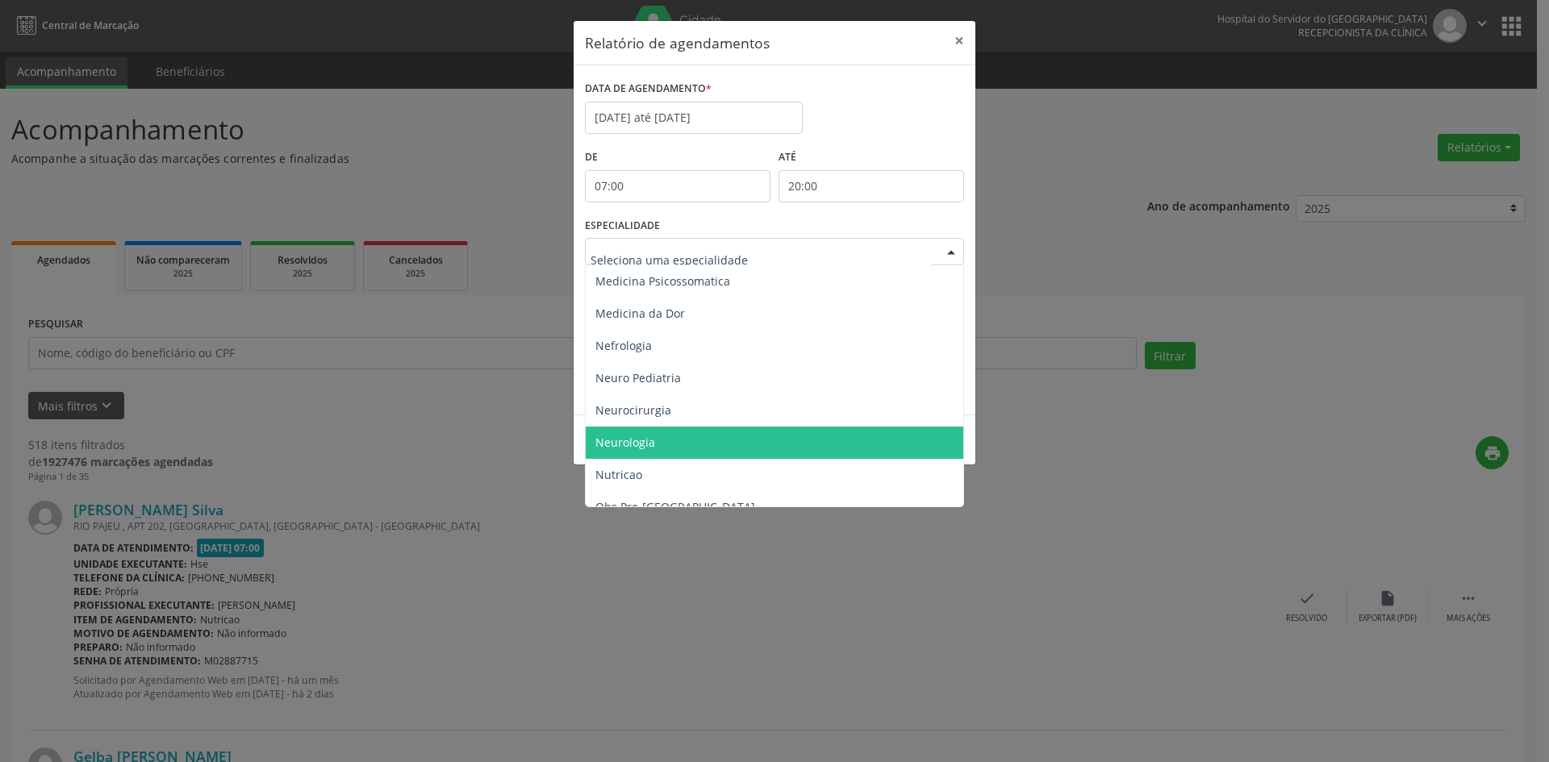
click at [636, 438] on span "Neurologia" at bounding box center [625, 442] width 60 height 15
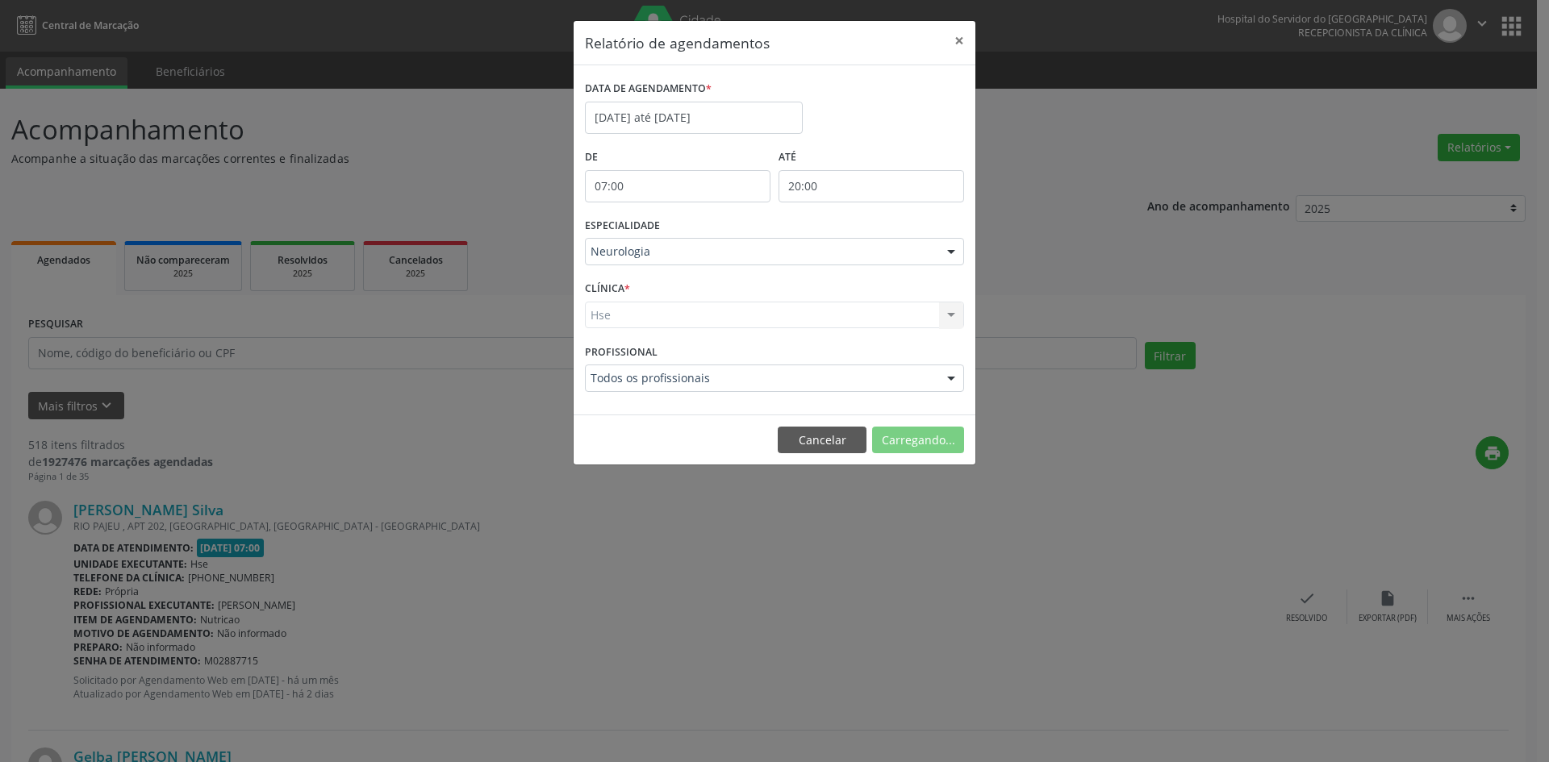
click at [608, 307] on div "Hse Hse Nenhum resultado encontrado para: " " Não há nenhuma opção para ser exi…" at bounding box center [774, 315] width 379 height 27
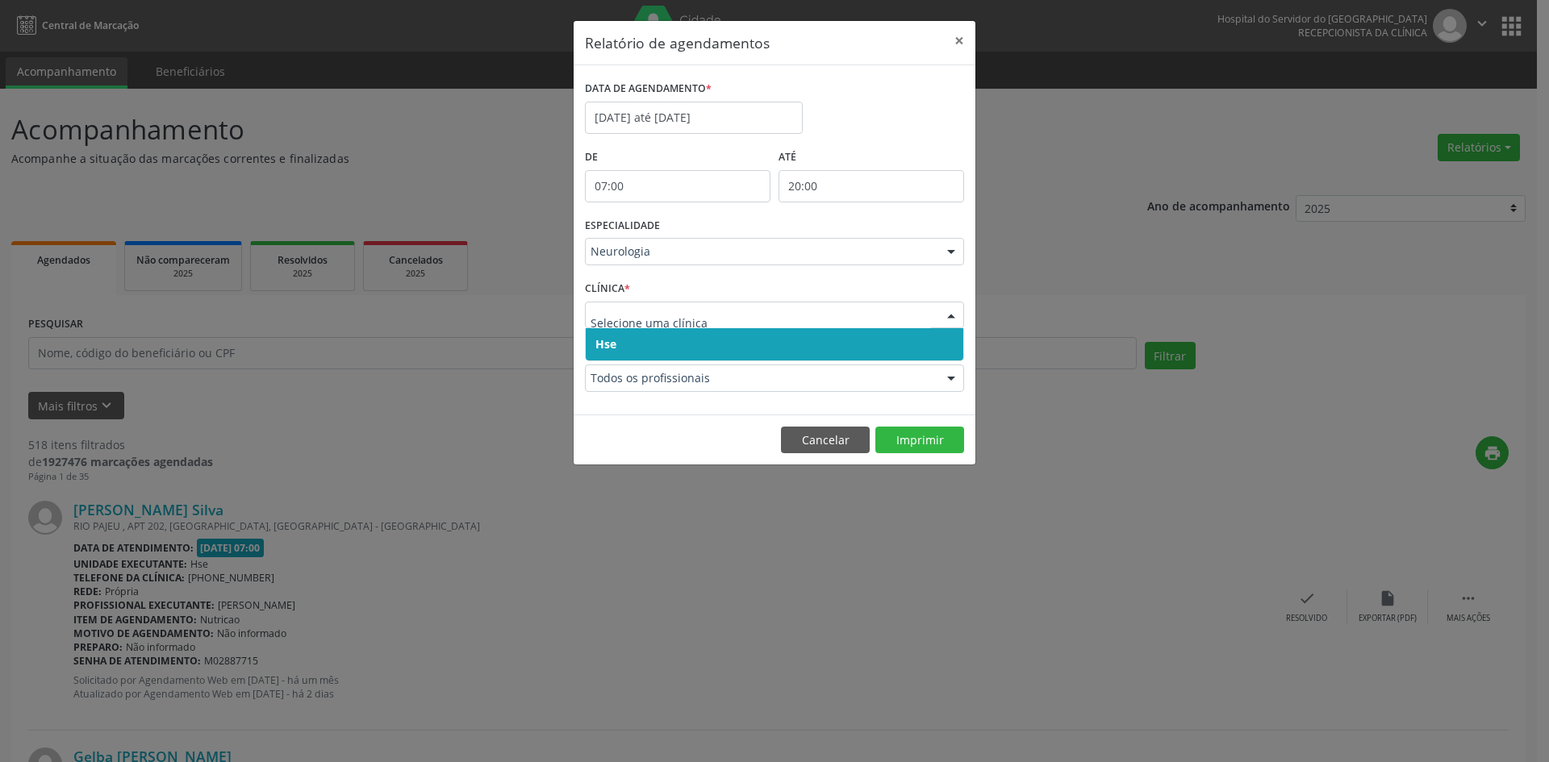
click at [611, 337] on span "Hse" at bounding box center [605, 343] width 21 height 15
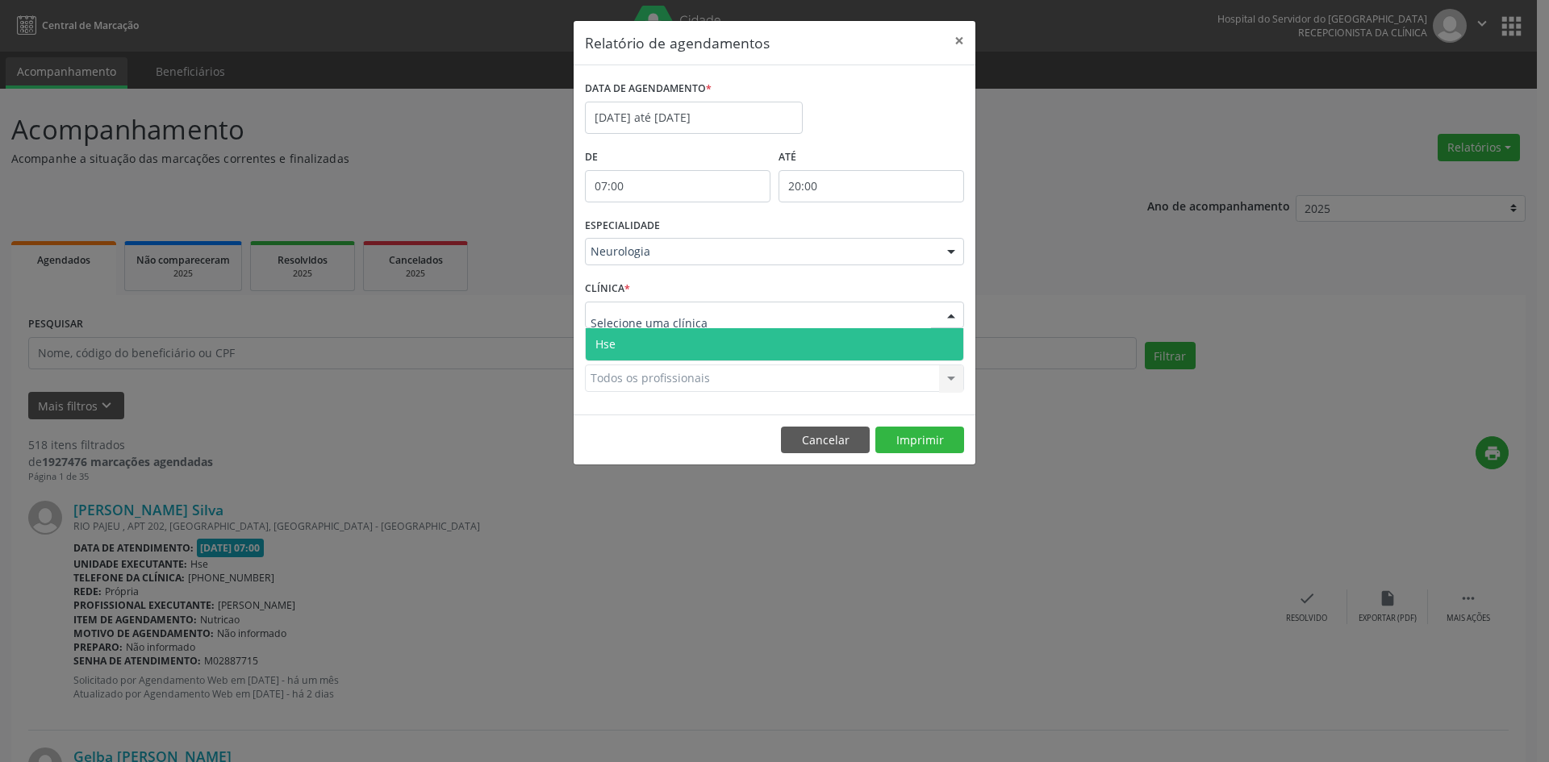
click at [616, 344] on span "Hse" at bounding box center [774, 344] width 377 height 32
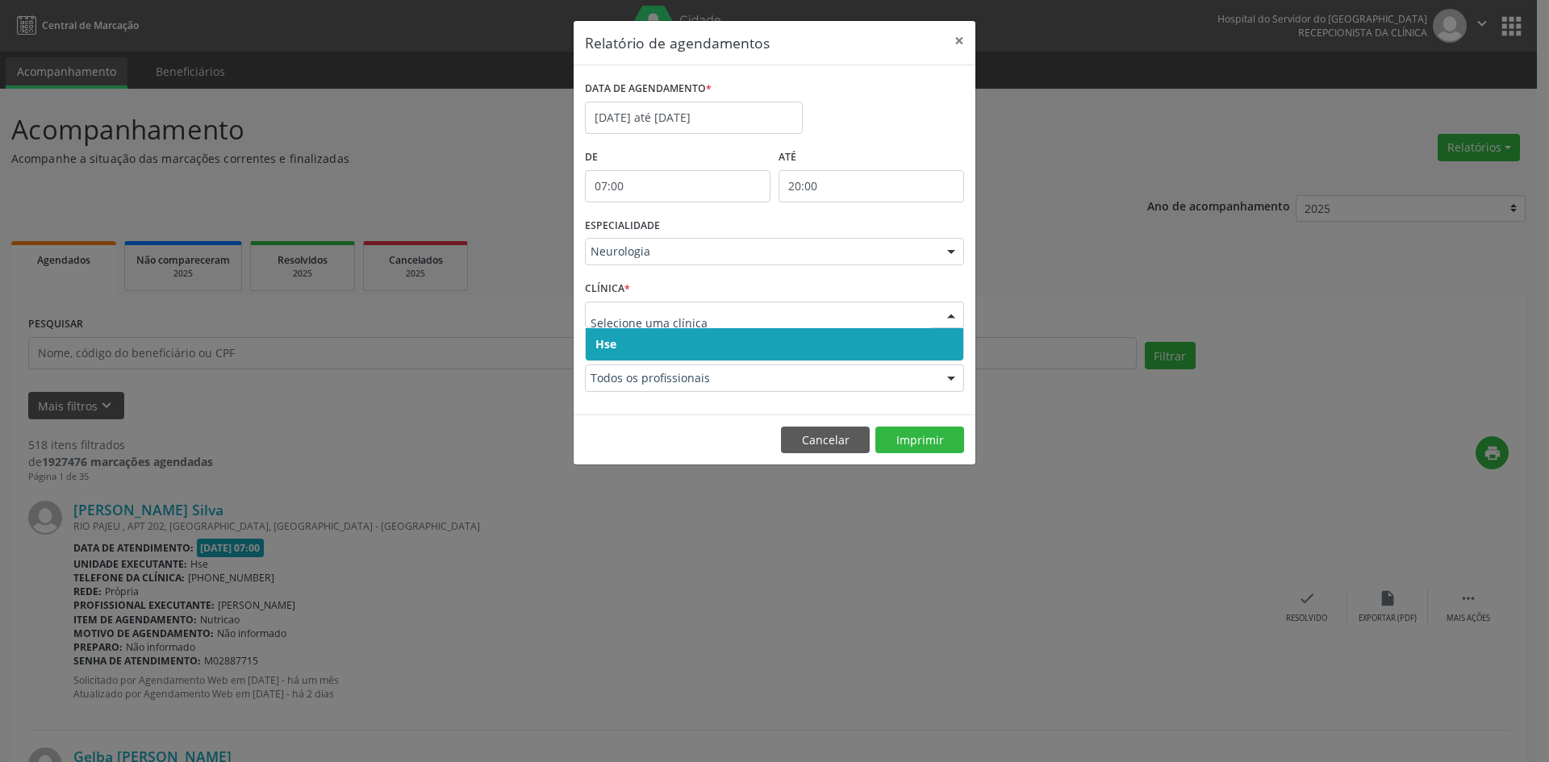
click at [632, 347] on span "Hse" at bounding box center [774, 344] width 377 height 32
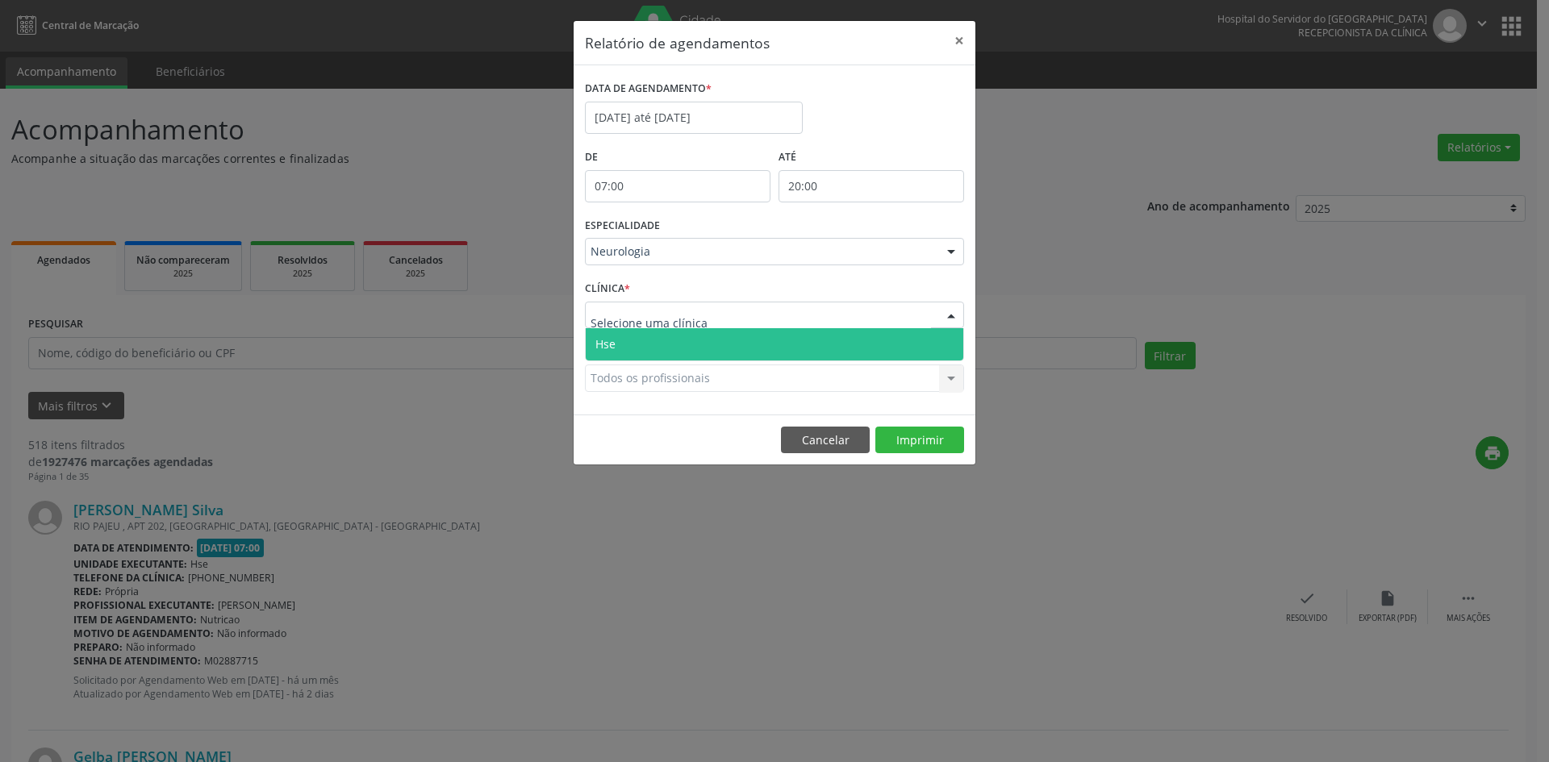
click at [620, 349] on span "Hse" at bounding box center [774, 344] width 377 height 32
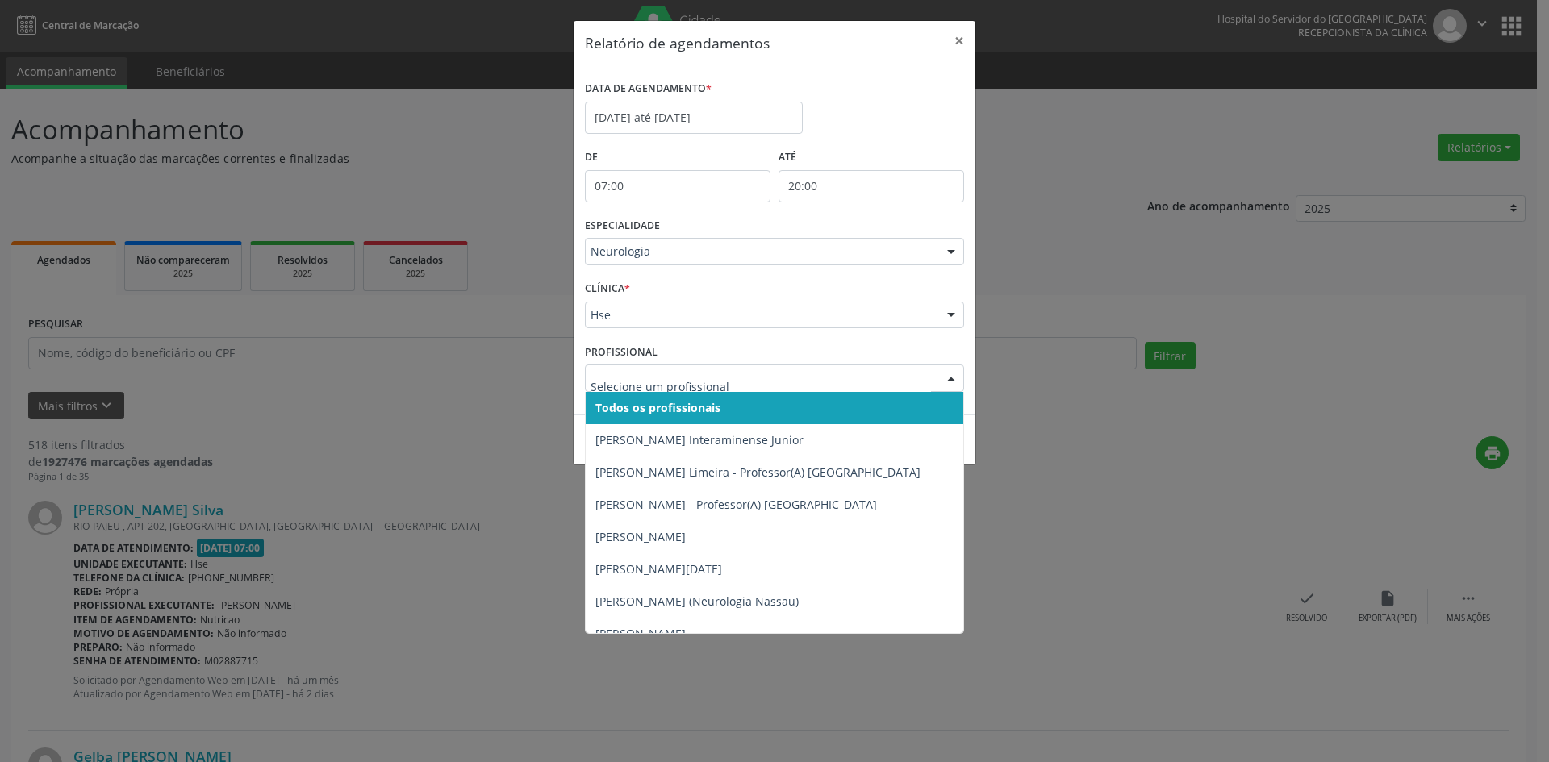
click at [636, 398] on span "Todos os profissionais" at bounding box center [774, 408] width 377 height 32
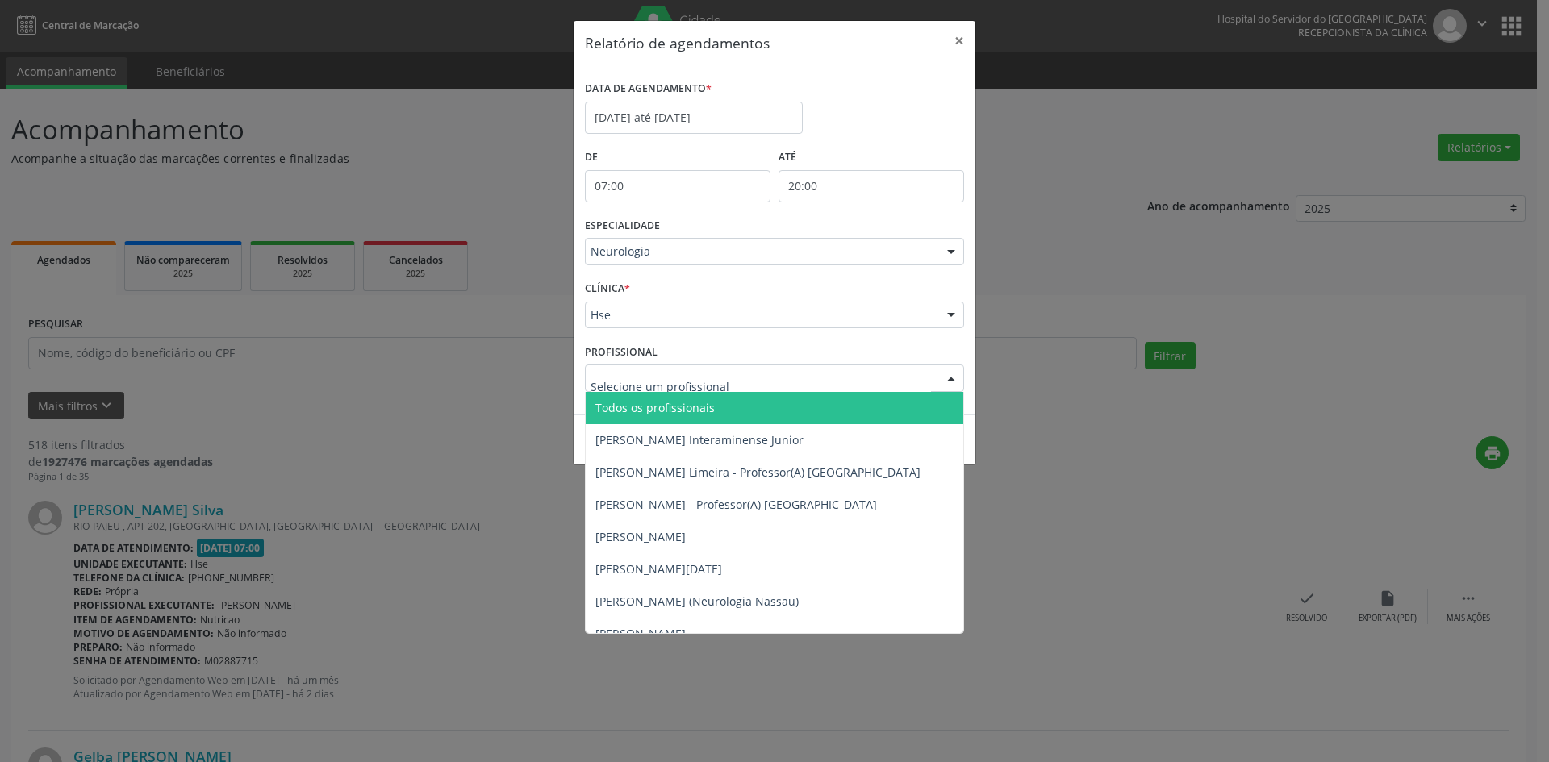
click at [636, 405] on span "Todos os profissionais" at bounding box center [654, 407] width 119 height 15
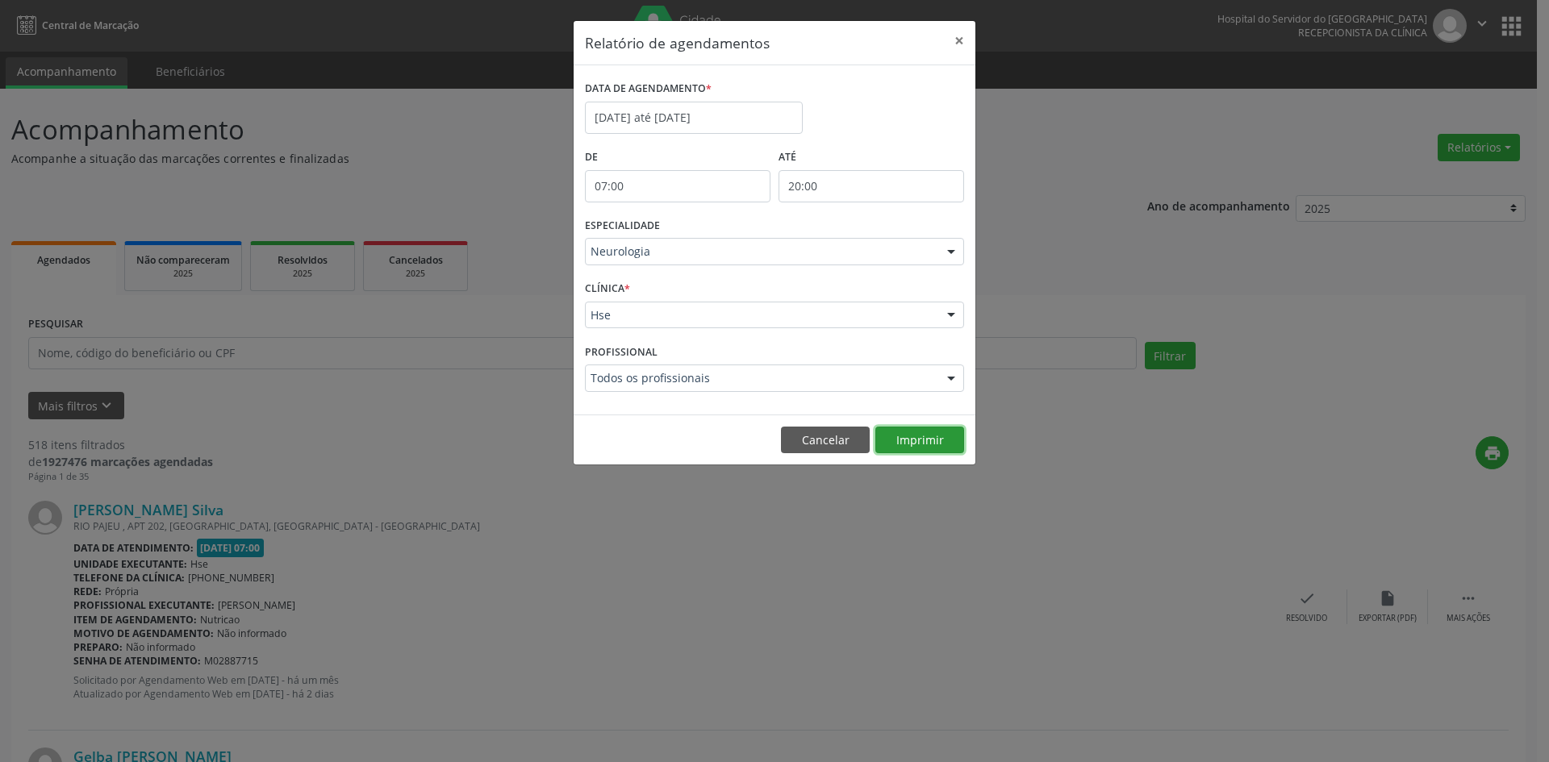
click at [911, 441] on button "Imprimir" at bounding box center [919, 440] width 89 height 27
